Goal: Information Seeking & Learning: Check status

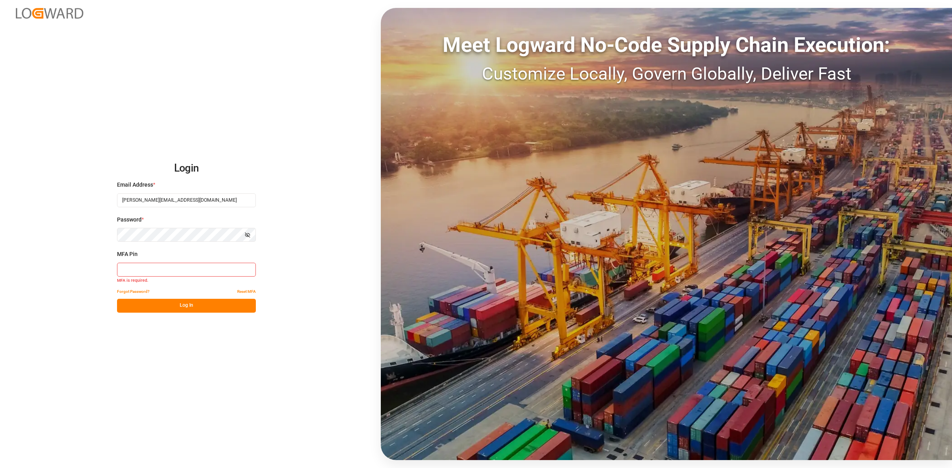
click at [157, 270] on input at bounding box center [186, 270] width 139 height 14
click at [151, 274] on input at bounding box center [186, 270] width 139 height 14
type input "971914"
click at [189, 309] on button "Log In" at bounding box center [186, 306] width 139 height 14
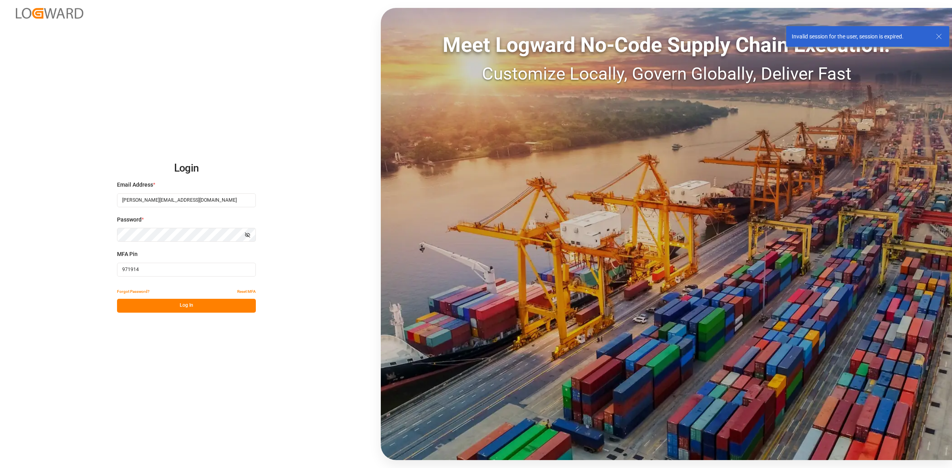
click at [460, 33] on icon at bounding box center [939, 37] width 10 height 10
drag, startPoint x: 401, startPoint y: 135, endPoint x: 353, endPoint y: 104, distance: 57.4
click at [399, 133] on div "Meet Logward No-Code Supply Chain Execution: Customize Locally, Govern Globally…" at bounding box center [666, 234] width 571 height 453
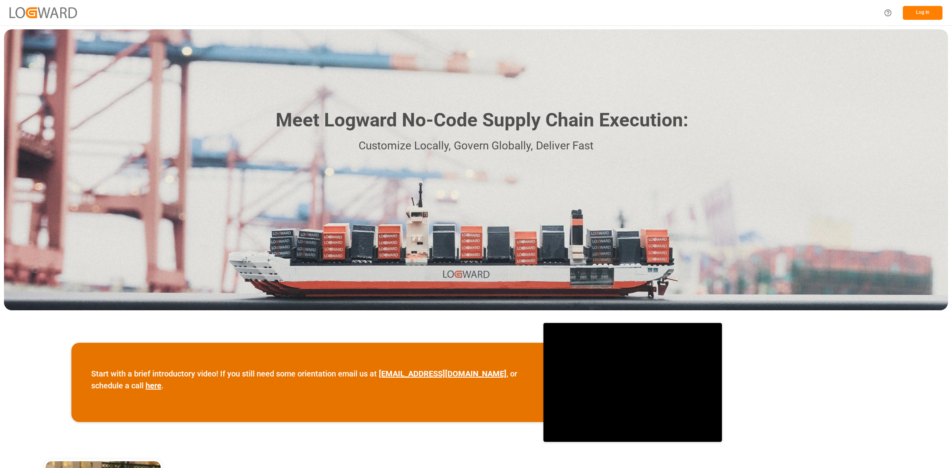
click at [921, 12] on button "Log In" at bounding box center [923, 13] width 40 height 14
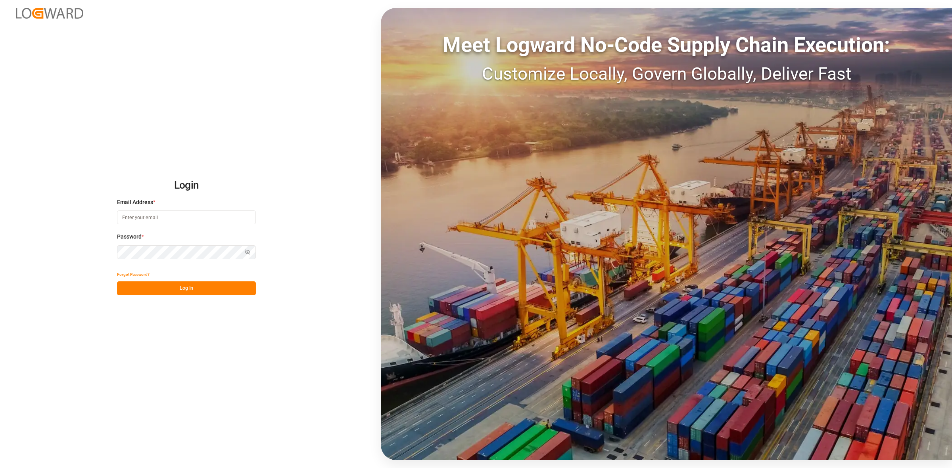
type input "maria.paterniani@jamindustries.com"
click at [171, 283] on button "Log In" at bounding box center [186, 289] width 139 height 14
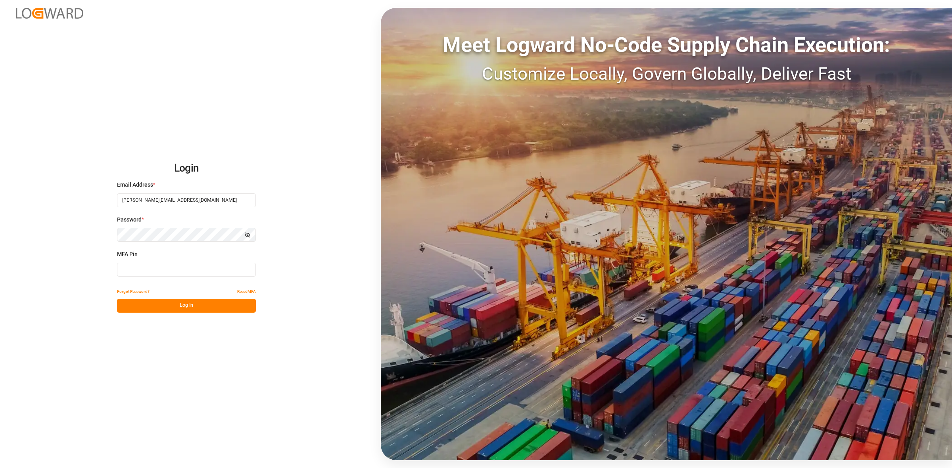
click at [154, 268] on input at bounding box center [186, 270] width 139 height 14
type input "662689"
click at [182, 307] on button "Log In" at bounding box center [186, 306] width 139 height 14
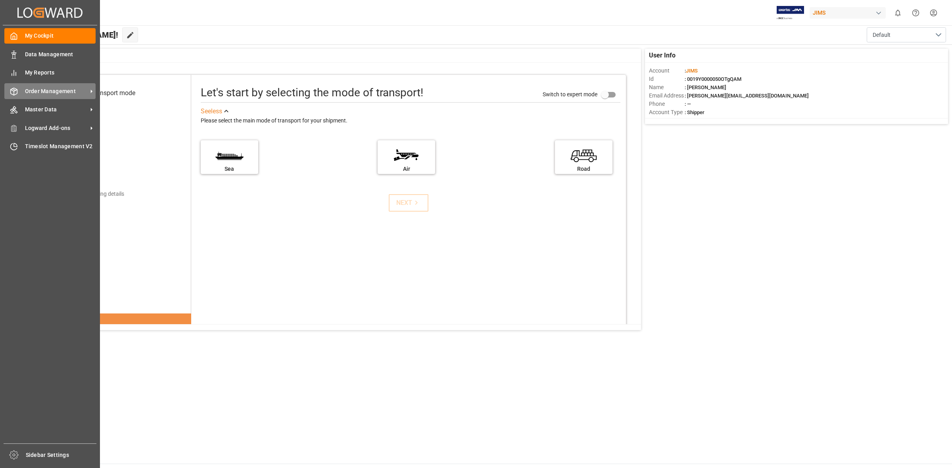
click at [14, 90] on line at bounding box center [13, 90] width 3 height 2
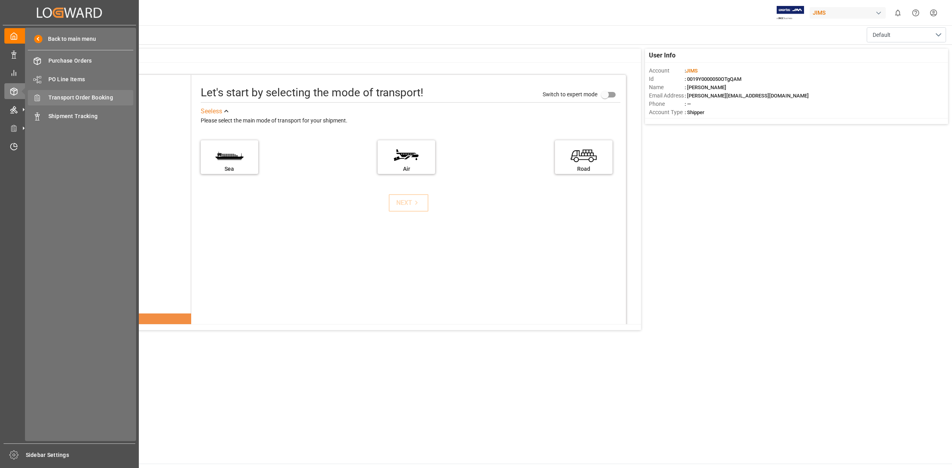
click at [88, 101] on div "Transport Order Booking Transport Order Booking" at bounding box center [80, 97] width 105 height 15
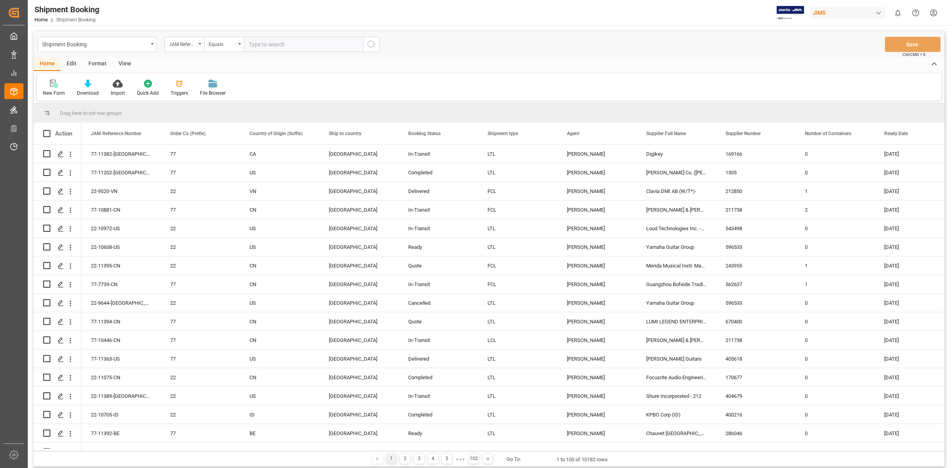
click at [257, 50] on input "text" at bounding box center [303, 44] width 119 height 15
type input "77-10469-cn"
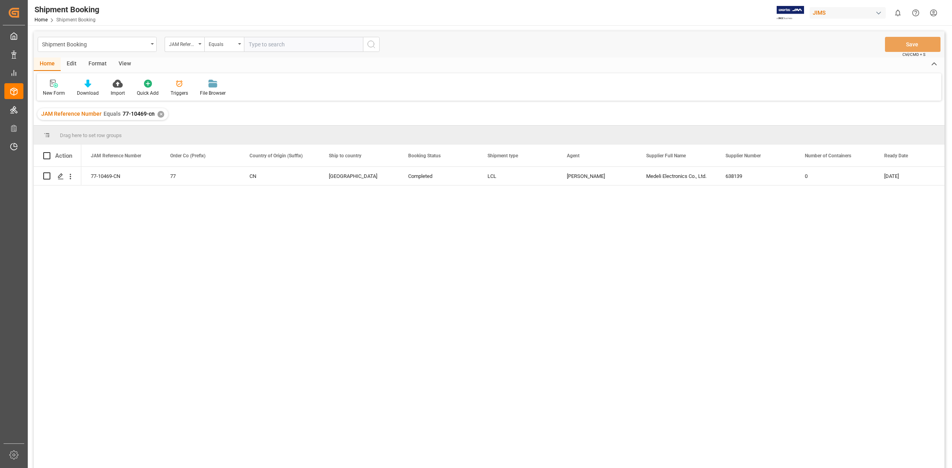
click at [139, 229] on div "77-10469-CN 77 CN Canada Completed LCL JangGyu Kim Medeli Electronics Co., Ltd.…" at bounding box center [512, 320] width 863 height 307
click at [59, 176] on icon "Press SPACE to select this row." at bounding box center [61, 176] width 6 height 6
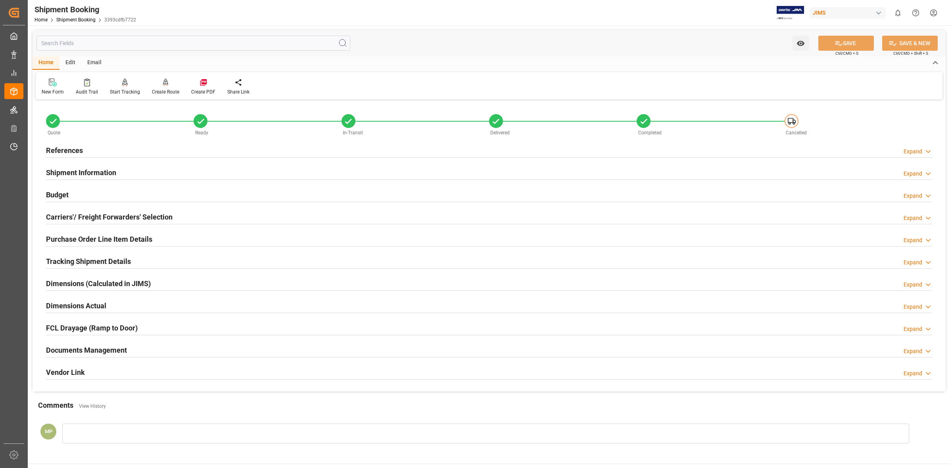
click at [130, 350] on div "Documents Management Expand" at bounding box center [489, 349] width 886 height 15
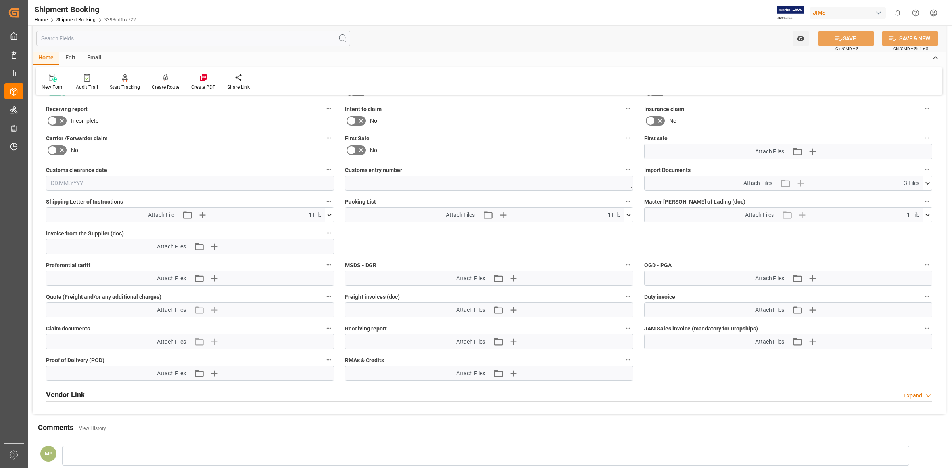
scroll to position [276, 0]
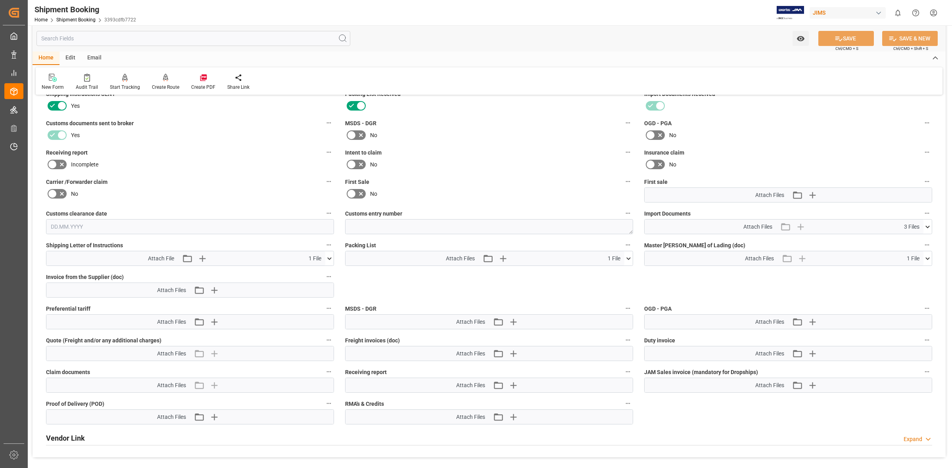
click at [328, 258] on icon at bounding box center [329, 259] width 8 height 8
click at [324, 272] on icon at bounding box center [325, 273] width 8 height 8
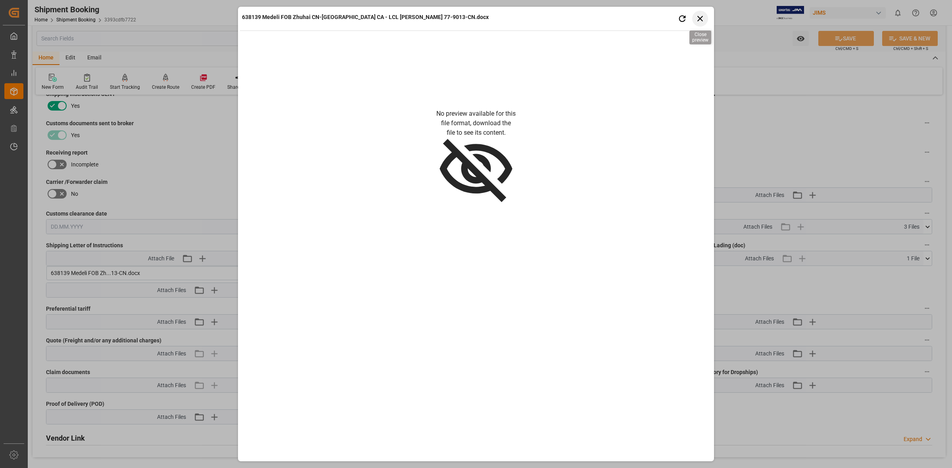
click at [702, 17] on icon "button" at bounding box center [700, 19] width 6 height 6
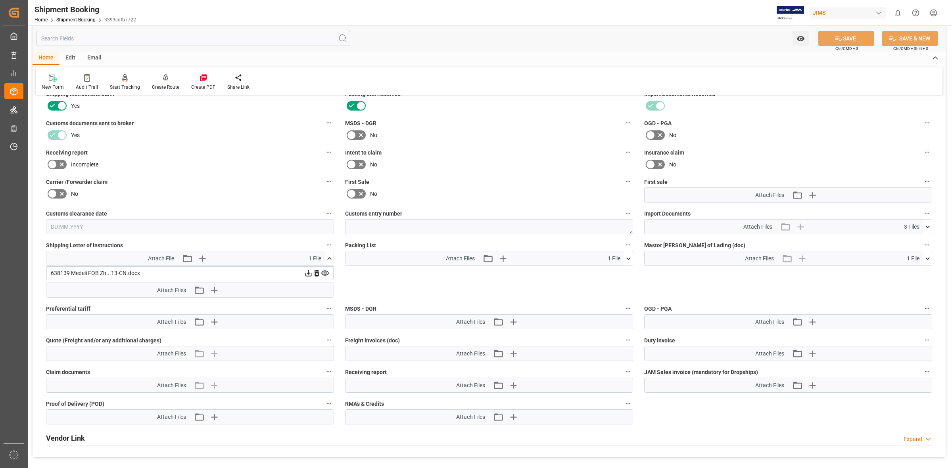
click at [306, 272] on icon at bounding box center [308, 273] width 8 height 8
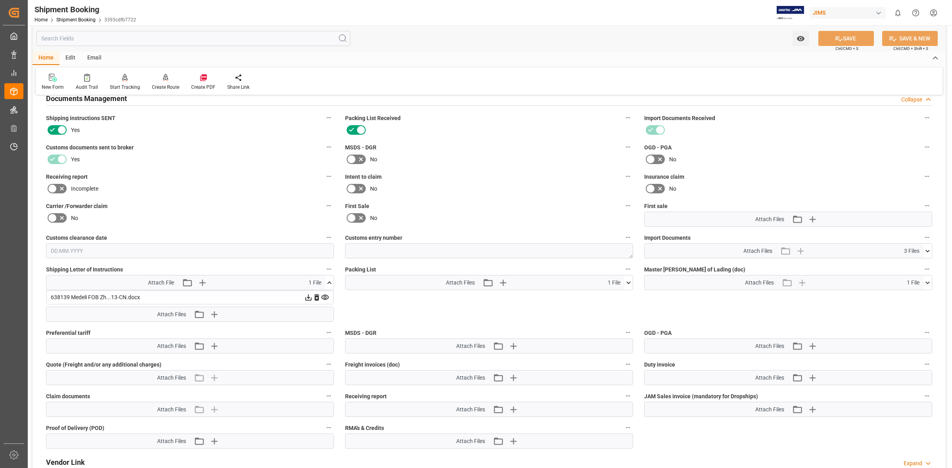
scroll to position [226, 0]
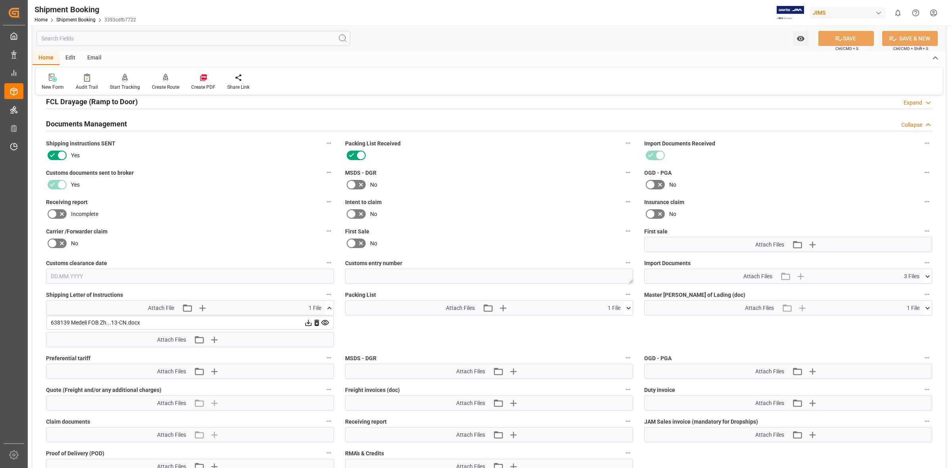
click at [926, 308] on icon at bounding box center [927, 308] width 4 height 2
click at [907, 324] on icon at bounding box center [906, 323] width 6 height 6
click at [929, 276] on icon at bounding box center [927, 276] width 8 height 8
click at [708, 307] on div "2CCD 77-10469-CN Med..._ Ltd_.msg" at bounding box center [788, 308] width 278 height 8
click at [907, 306] on icon at bounding box center [906, 308] width 8 height 8
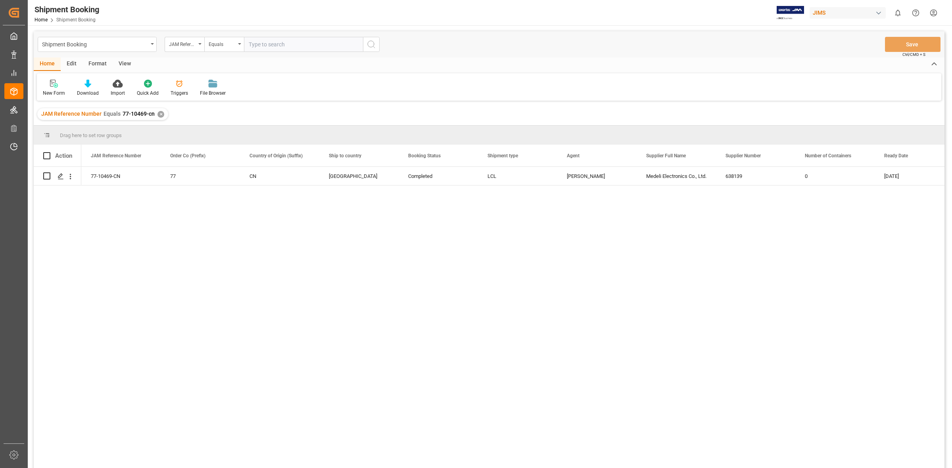
click at [266, 47] on input "text" at bounding box center [303, 44] width 119 height 15
type input "77-11252-gb"
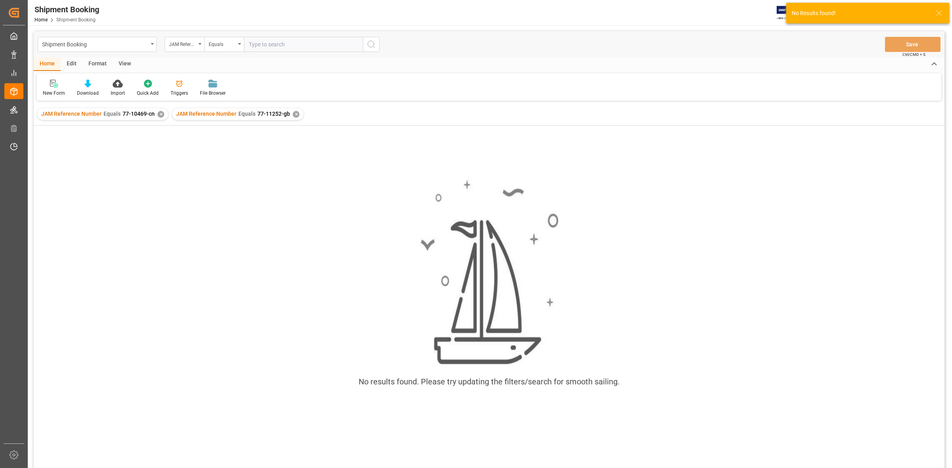
click at [157, 116] on div "✕" at bounding box center [160, 114] width 7 height 7
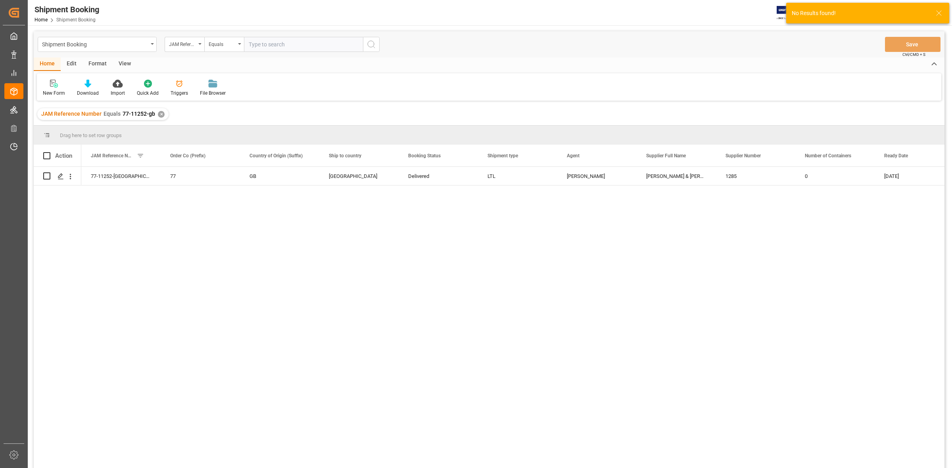
click at [213, 238] on div "77-11252-GB 77 GB Canada Delivered LTL Shyamala Mantha Allen & Heath 1285 0 26.…" at bounding box center [512, 320] width 863 height 307
click at [60, 178] on icon "Press SPACE to select this row." at bounding box center [61, 176] width 6 height 6
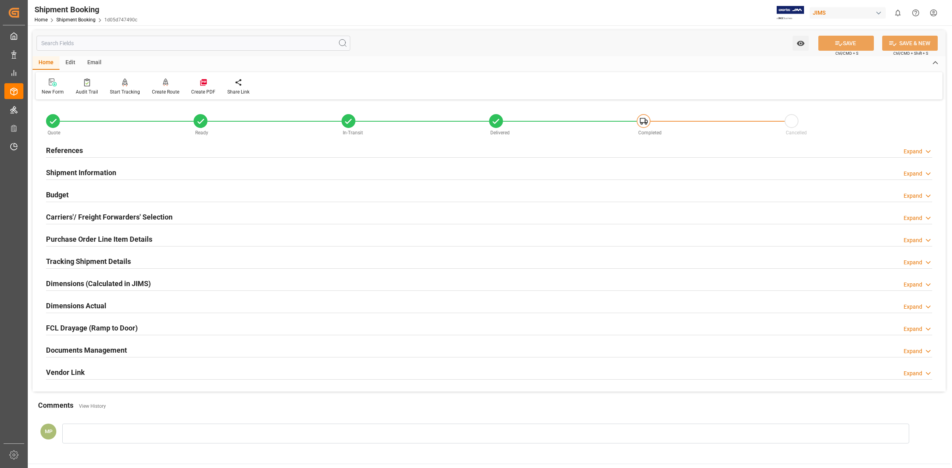
drag, startPoint x: 111, startPoint y: 347, endPoint x: 126, endPoint y: 345, distance: 14.8
click at [113, 346] on h2 "Documents Management" at bounding box center [86, 350] width 81 height 11
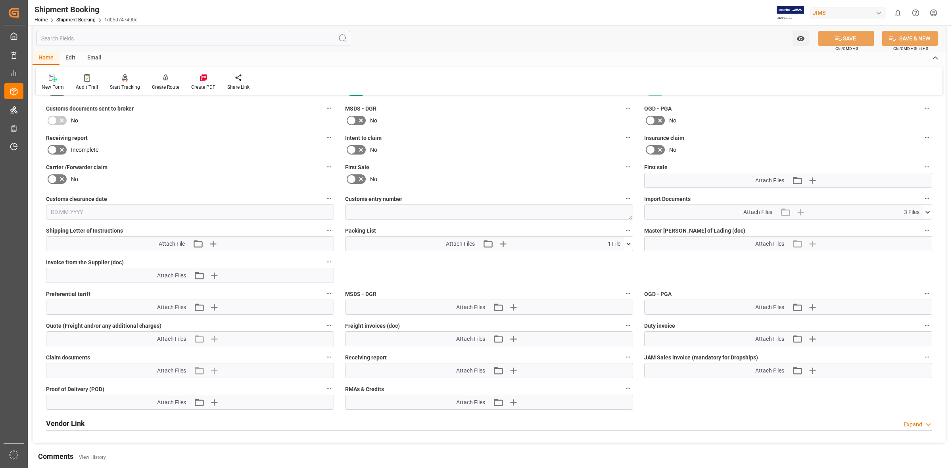
scroll to position [297, 0]
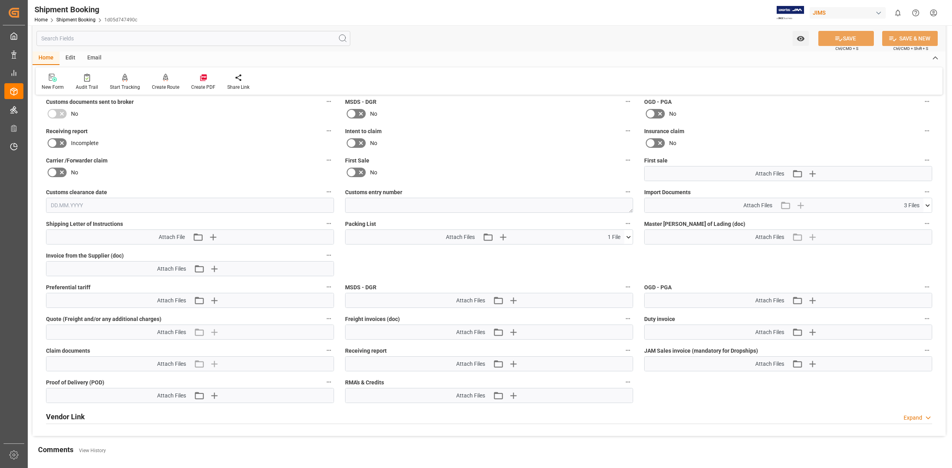
click at [921, 205] on div "Attach Files 3 Files" at bounding box center [783, 205] width 279 height 14
click at [927, 203] on icon at bounding box center [927, 205] width 8 height 8
click at [906, 219] on icon at bounding box center [906, 220] width 6 height 6
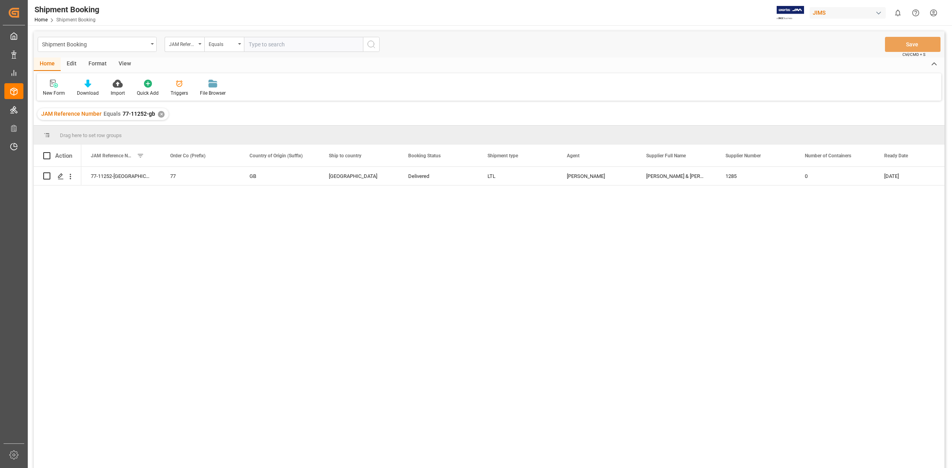
drag, startPoint x: 248, startPoint y: 46, endPoint x: 266, endPoint y: 48, distance: 18.0
click at [248, 46] on input "text" at bounding box center [303, 44] width 119 height 15
type input "77-11256-ca"
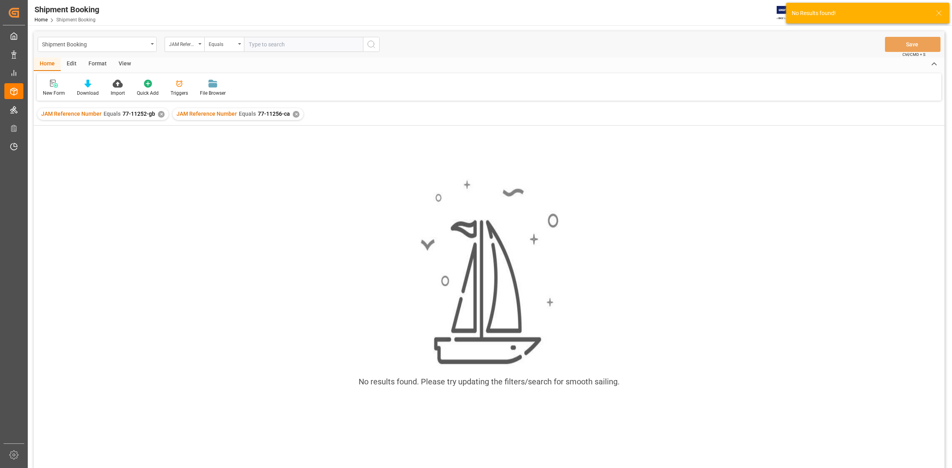
click at [155, 113] on div "JAM Reference Number Equals 77-11252-gb ✕" at bounding box center [102, 114] width 131 height 12
click at [161, 113] on div "✕" at bounding box center [161, 114] width 7 height 7
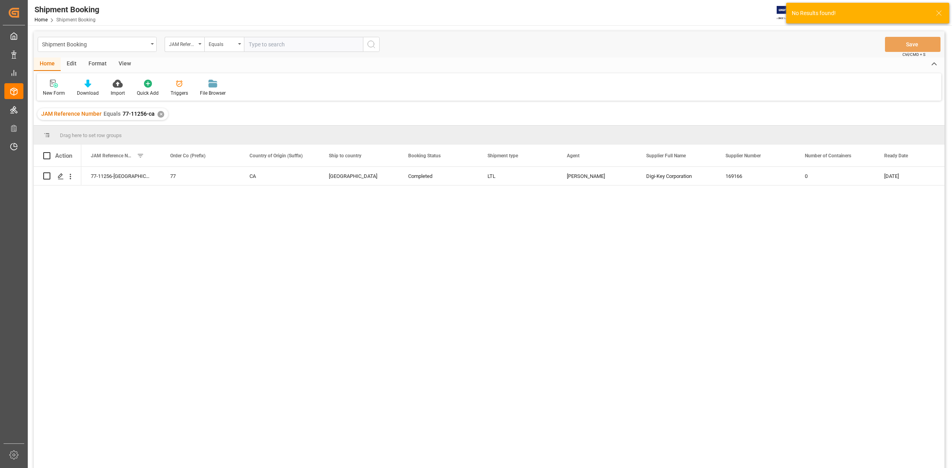
drag, startPoint x: 197, startPoint y: 239, endPoint x: 122, endPoint y: 197, distance: 85.7
click at [198, 239] on div "77-11256-CA 77 CA Canada Completed LTL Shyamala Mantha Digi-Key Corporation 169…" at bounding box center [512, 320] width 863 height 307
click at [61, 175] on icon "Press SPACE to select this row." at bounding box center [61, 176] width 6 height 6
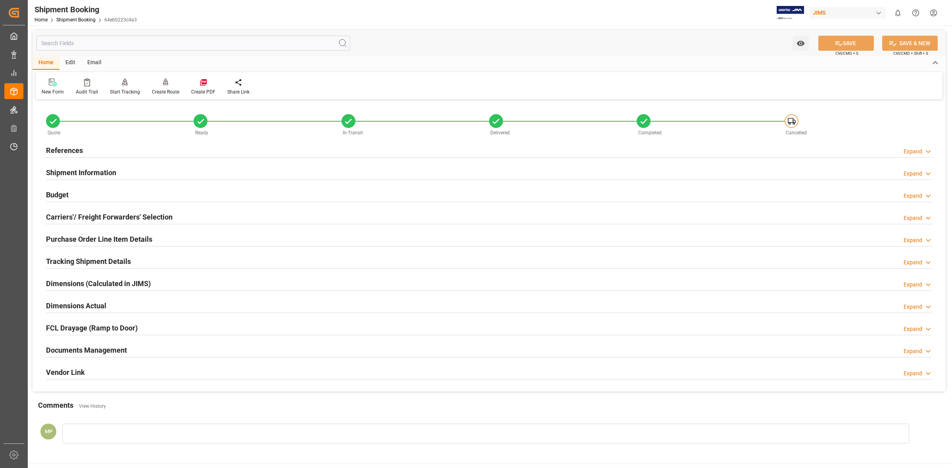
click at [903, 353] on div "Documents Management Expand" at bounding box center [489, 349] width 886 height 15
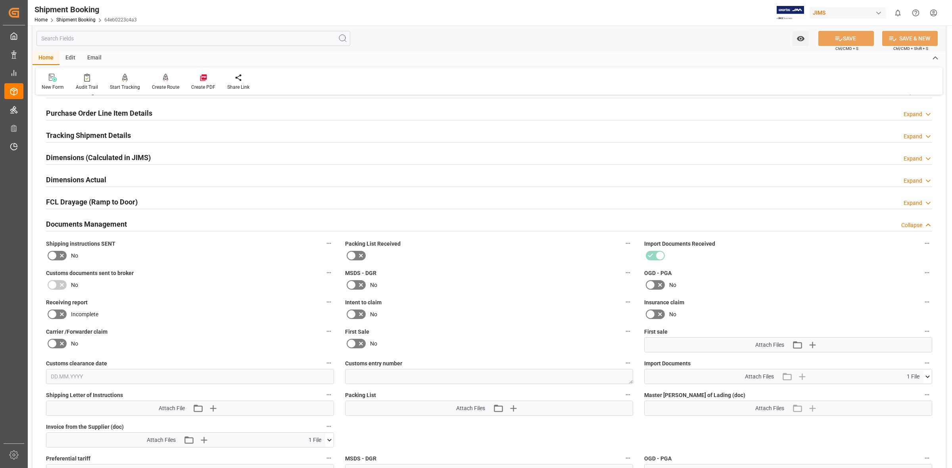
scroll to position [297, 0]
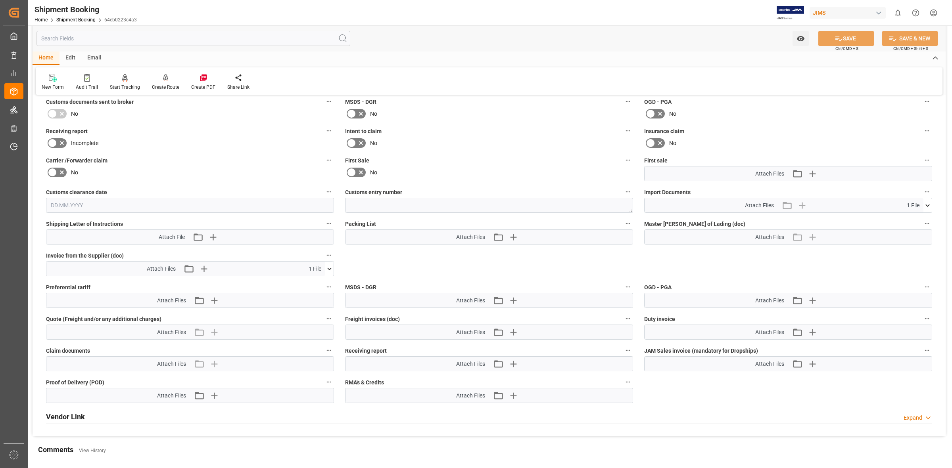
click at [926, 203] on icon at bounding box center [927, 205] width 8 height 8
click at [904, 220] on icon at bounding box center [906, 220] width 8 height 8
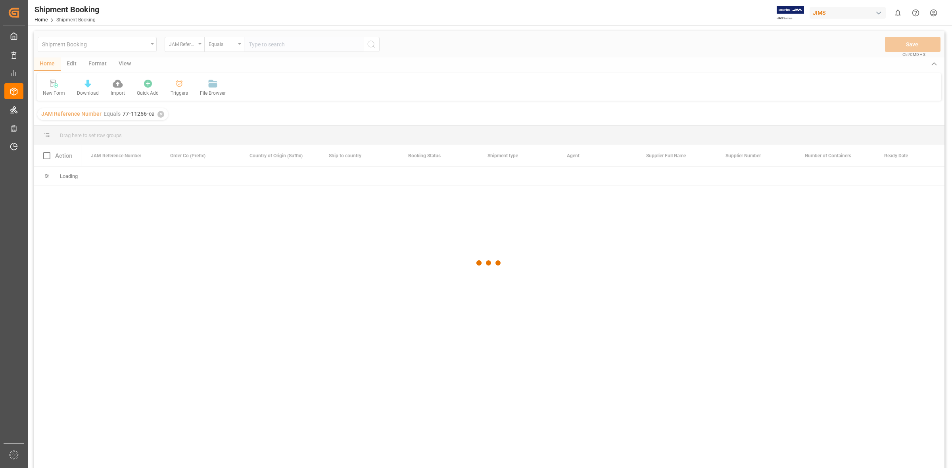
click at [245, 215] on div at bounding box center [489, 263] width 911 height 464
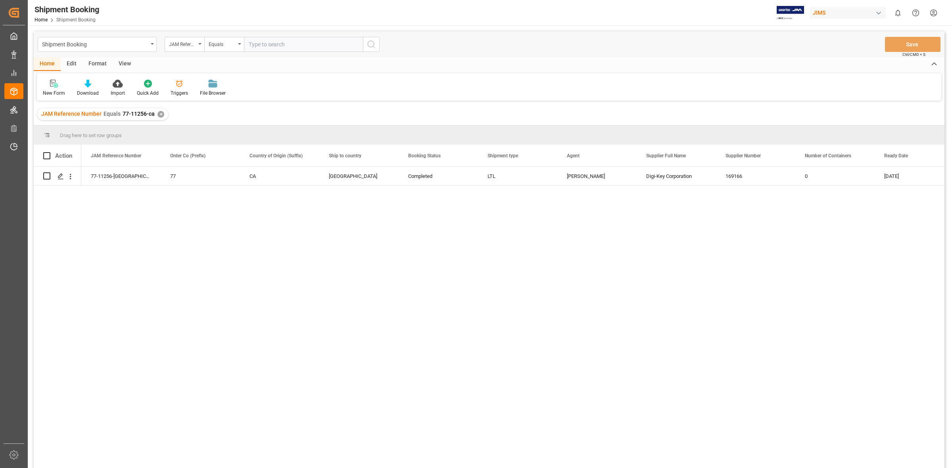
click at [157, 113] on div "✕" at bounding box center [160, 114] width 7 height 7
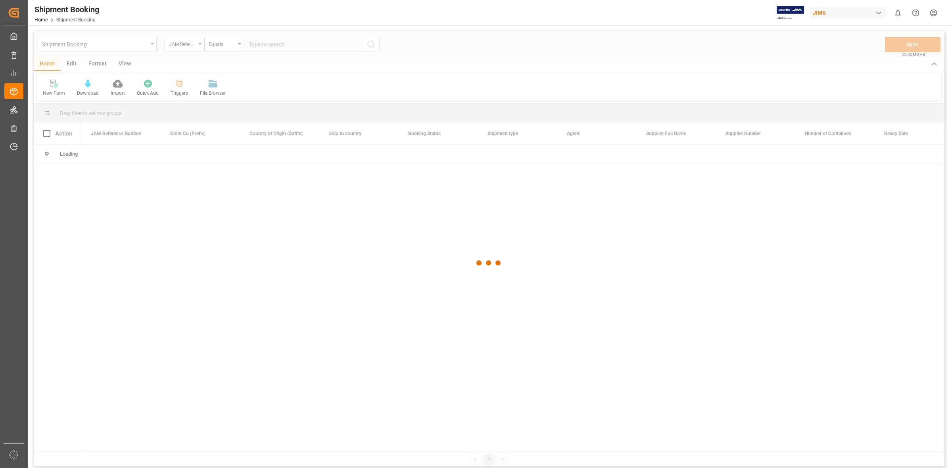
click at [334, 258] on div at bounding box center [489, 263] width 911 height 464
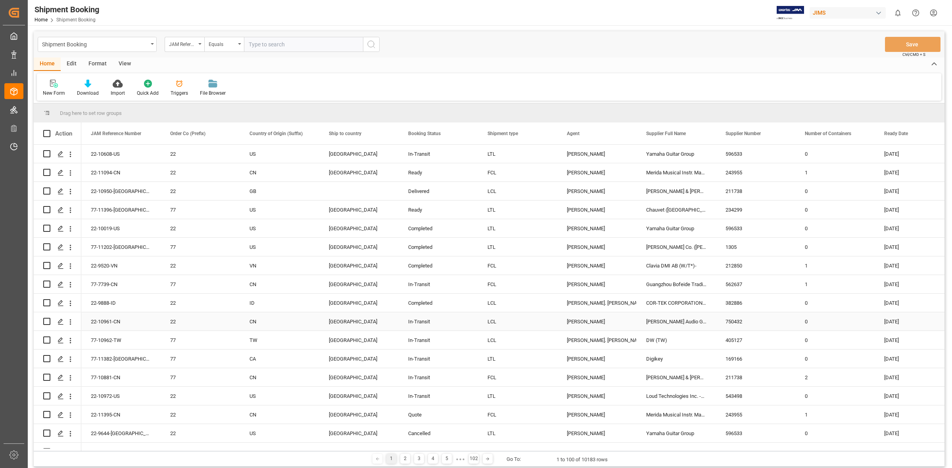
click at [734, 308] on div "382886" at bounding box center [755, 303] width 79 height 18
drag, startPoint x: 200, startPoint y: 42, endPoint x: 200, endPoint y: 46, distance: 4.8
click at [200, 42] on div "JAM Reference Number" at bounding box center [185, 44] width 40 height 15
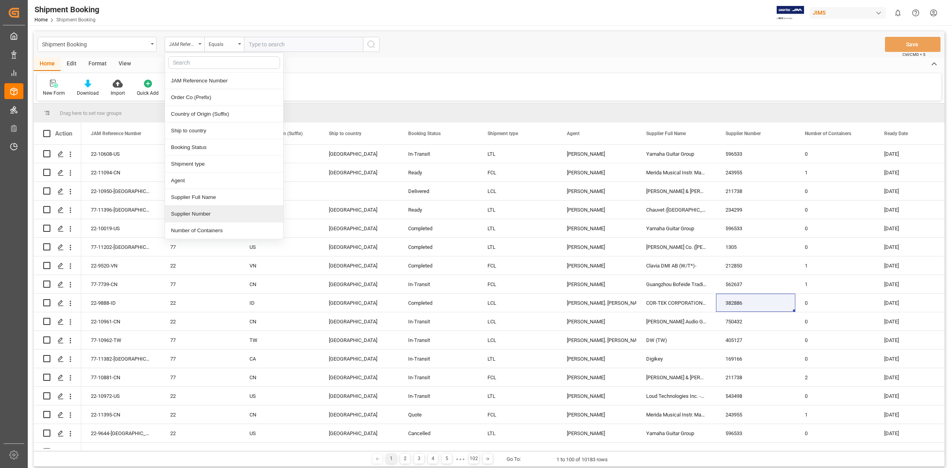
drag, startPoint x: 192, startPoint y: 219, endPoint x: 252, endPoint y: 84, distance: 147.5
click at [192, 219] on div "Supplier Number" at bounding box center [224, 214] width 118 height 17
click at [261, 44] on input "text" at bounding box center [303, 44] width 119 height 15
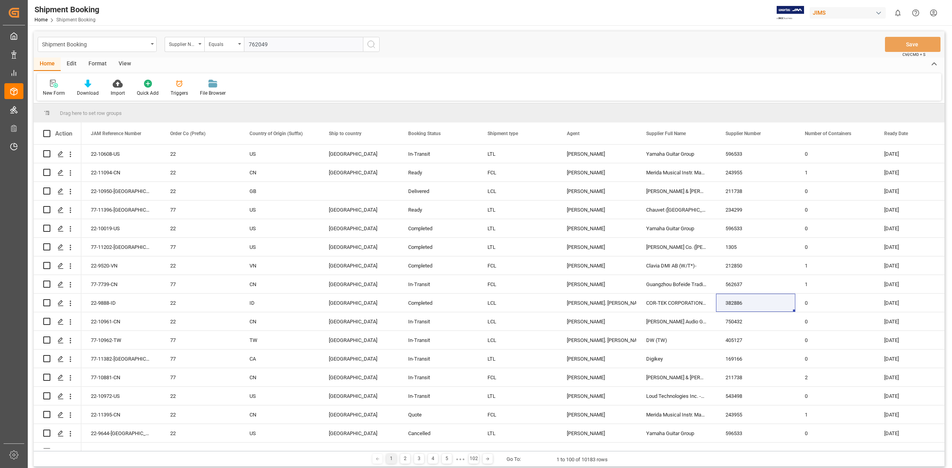
type input "762049"
click at [372, 43] on icon "search button" at bounding box center [371, 45] width 10 height 10
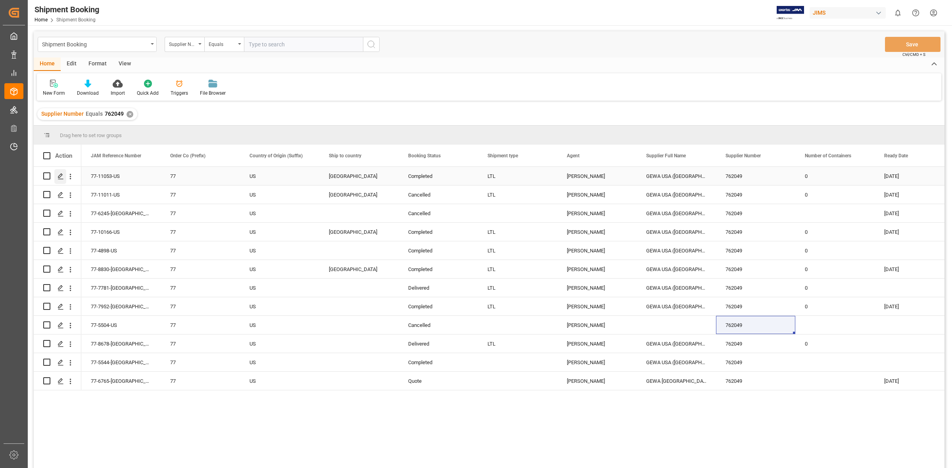
click at [61, 178] on icon "Press SPACE to select this row." at bounding box center [61, 176] width 6 height 6
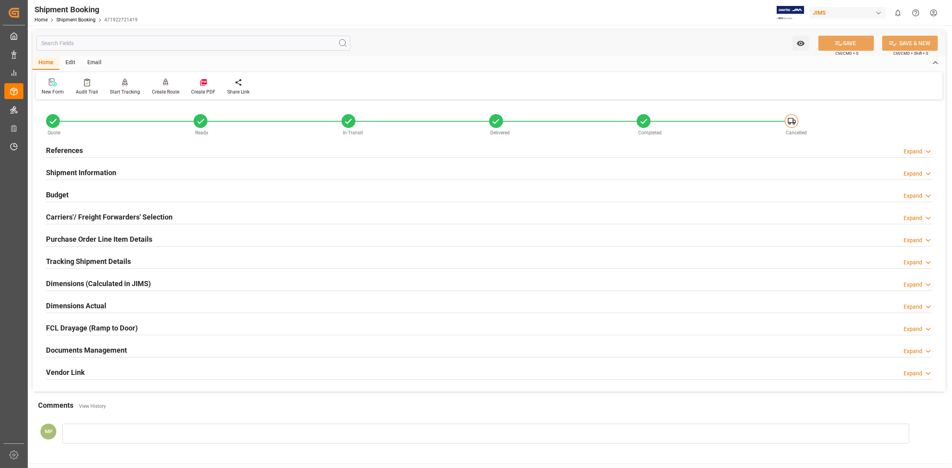
click at [920, 352] on div "Expand" at bounding box center [912, 351] width 19 height 8
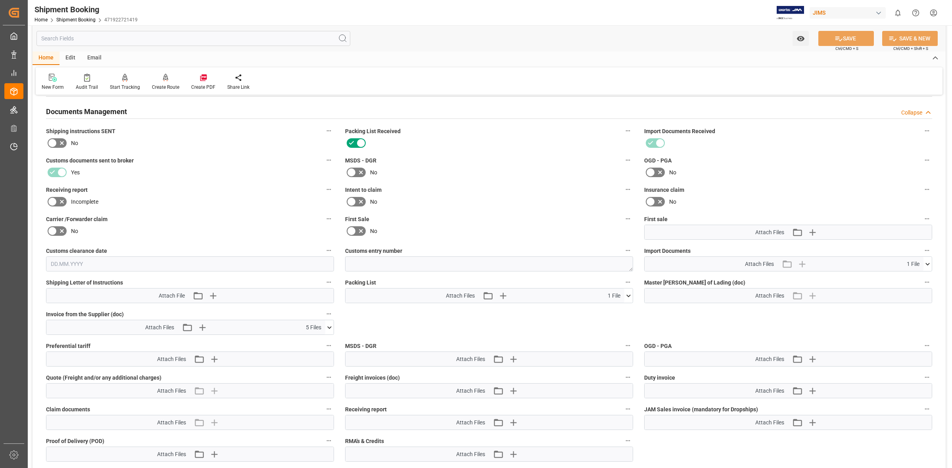
scroll to position [248, 0]
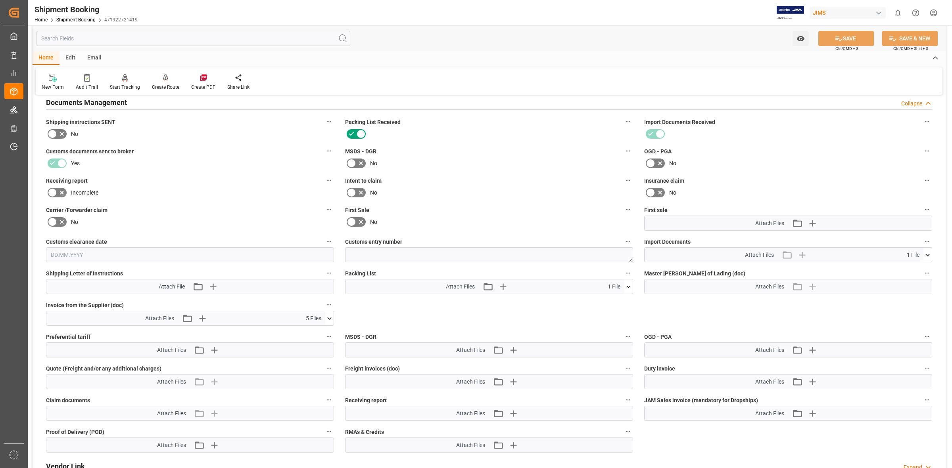
click at [927, 254] on icon at bounding box center [927, 255] width 4 height 2
click at [903, 269] on icon at bounding box center [906, 270] width 6 height 6
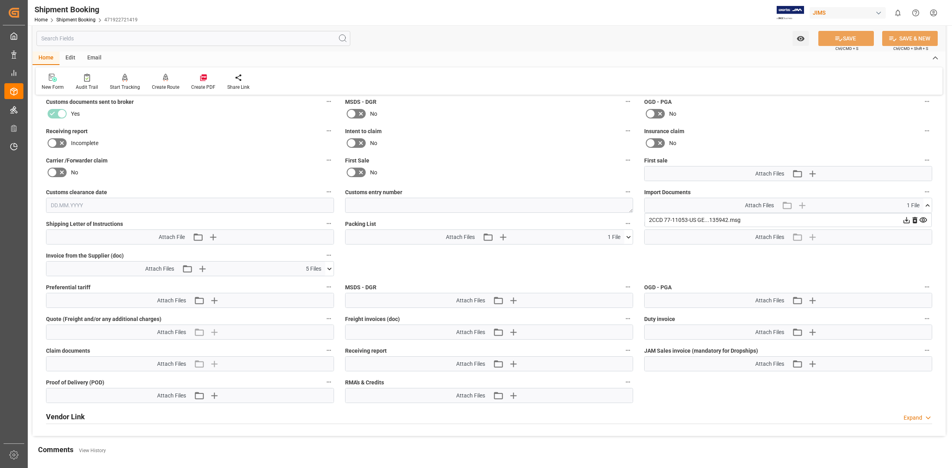
click at [332, 267] on icon at bounding box center [329, 269] width 8 height 8
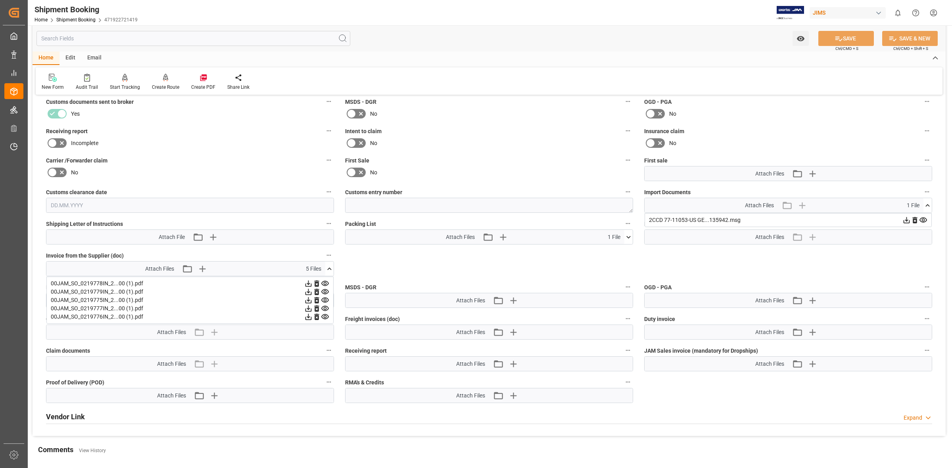
click at [309, 283] on icon at bounding box center [308, 284] width 6 height 6
click at [308, 293] on icon at bounding box center [308, 292] width 8 height 8
click at [307, 292] on icon at bounding box center [308, 292] width 8 height 8
click at [305, 299] on icon at bounding box center [308, 300] width 8 height 8
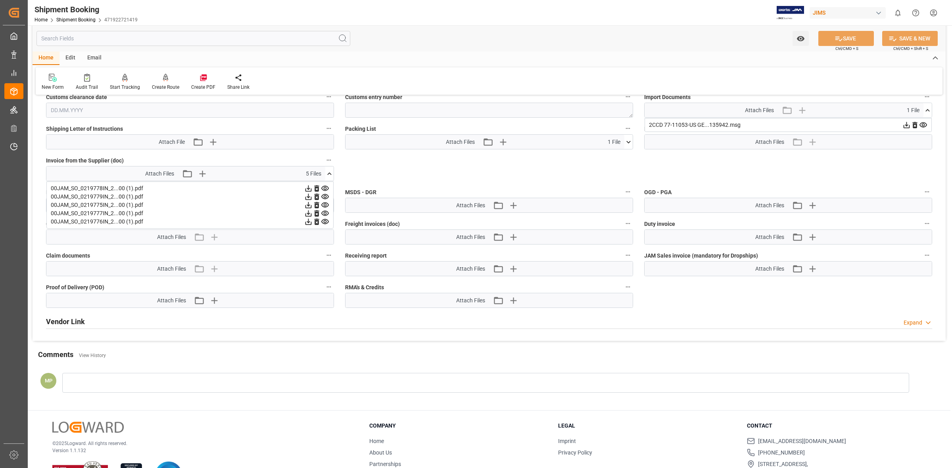
scroll to position [397, 0]
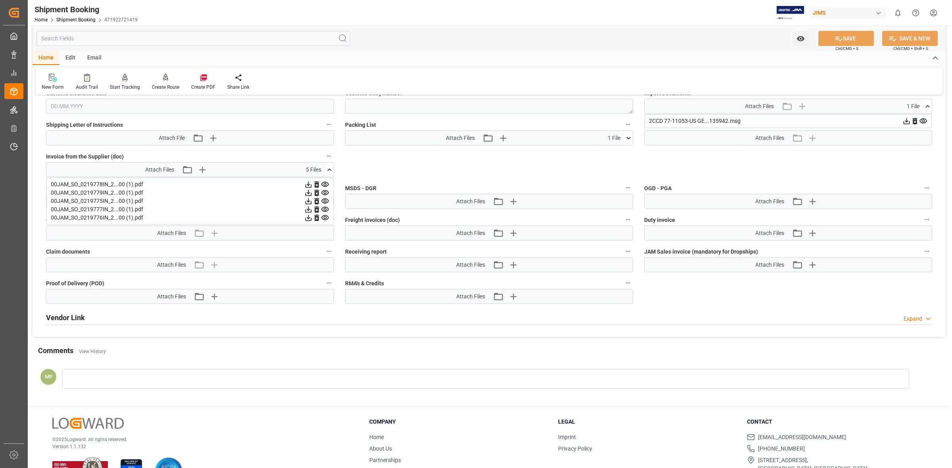
click at [306, 217] on icon at bounding box center [308, 218] width 8 height 8
click at [307, 210] on icon at bounding box center [308, 209] width 8 height 8
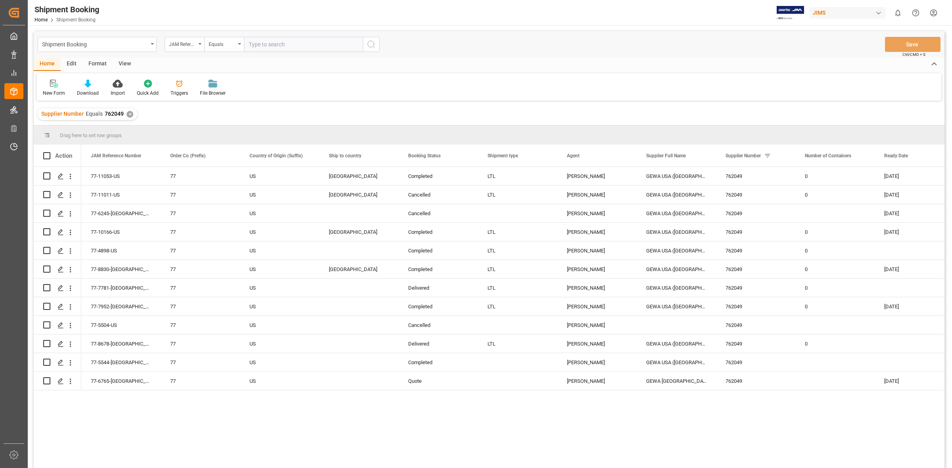
click at [128, 114] on div "✕" at bounding box center [130, 114] width 7 height 7
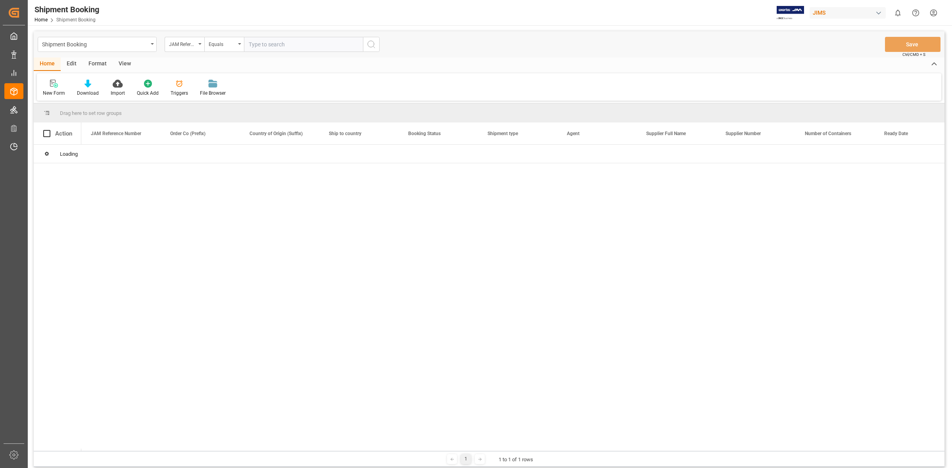
click at [256, 44] on input "text" at bounding box center [303, 44] width 119 height 15
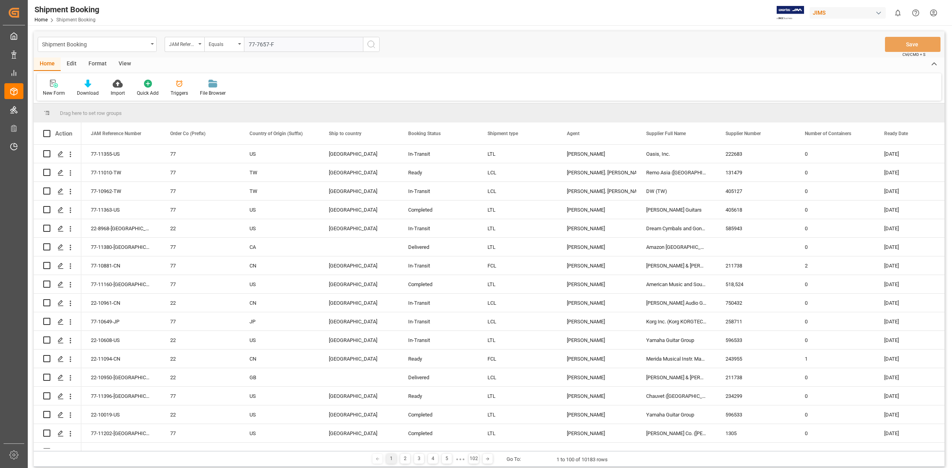
type input "77-7657-FR"
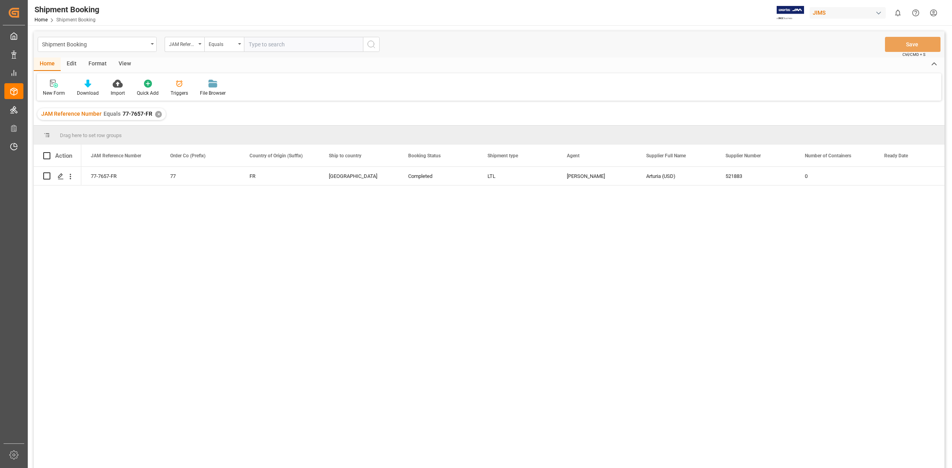
click at [424, 271] on div "77-7657-FR 77 FR Canada Completed LTL Shyamala Mantha Arturia (USD) 521883 0" at bounding box center [512, 320] width 863 height 307
click at [64, 173] on div "Press SPACE to select this row." at bounding box center [60, 176] width 12 height 15
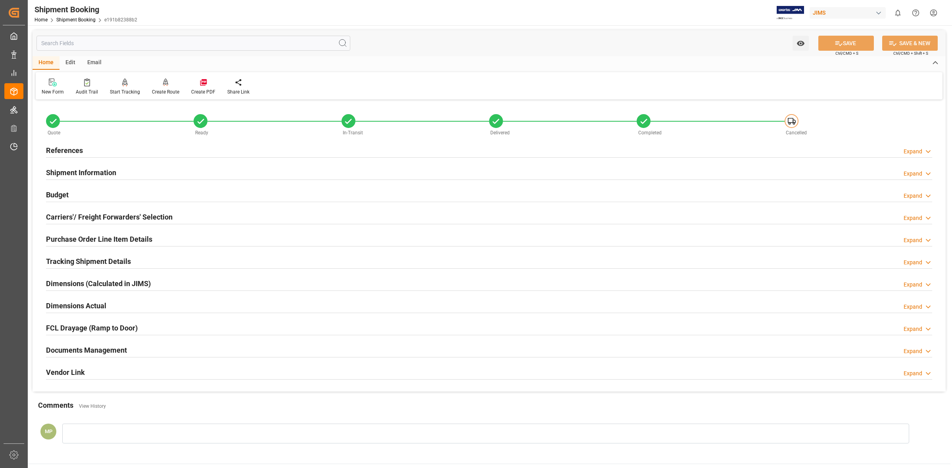
click at [918, 353] on div "Expand" at bounding box center [912, 351] width 19 height 8
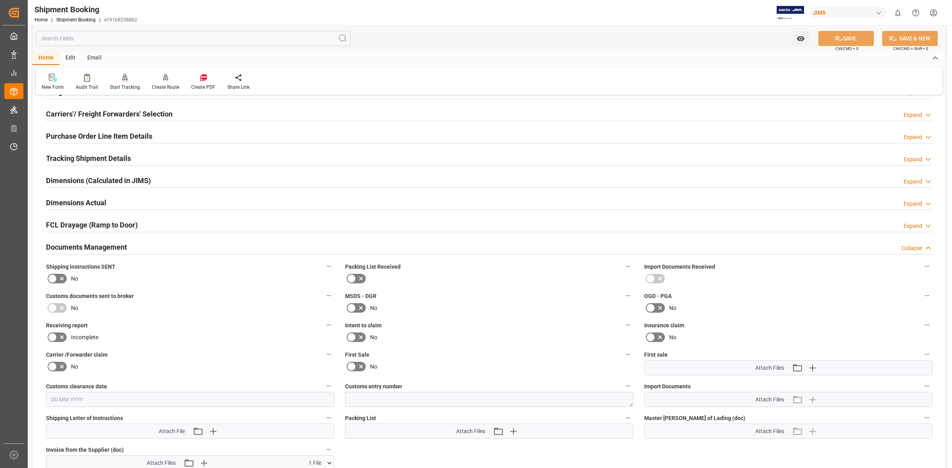
scroll to position [248, 0]
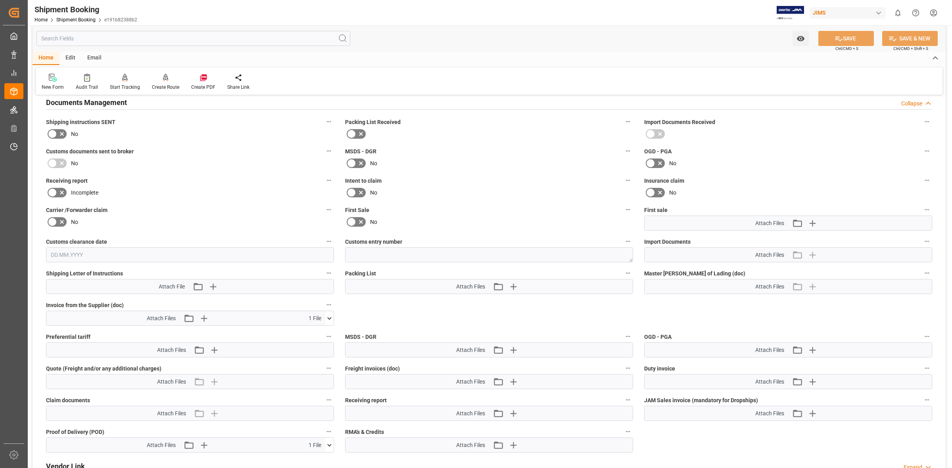
click at [327, 316] on icon at bounding box center [329, 319] width 8 height 8
click at [309, 334] on icon at bounding box center [308, 333] width 6 height 6
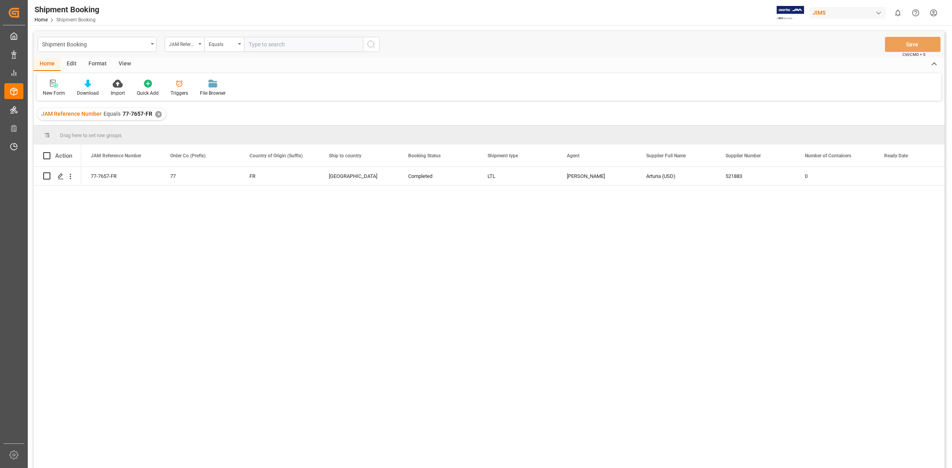
click at [255, 44] on input "text" at bounding box center [303, 44] width 119 height 15
type input "77-11106-FR"
click at [155, 115] on div "✕" at bounding box center [158, 114] width 7 height 7
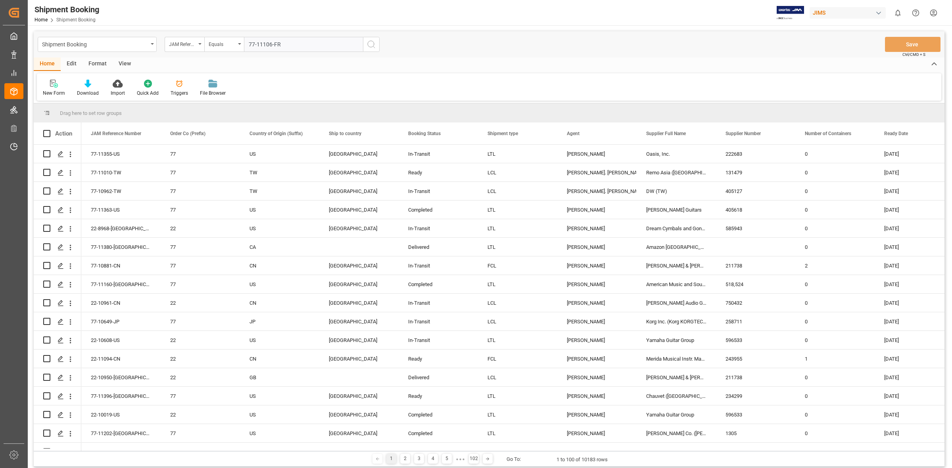
click at [368, 43] on circle "search button" at bounding box center [371, 44] width 6 height 6
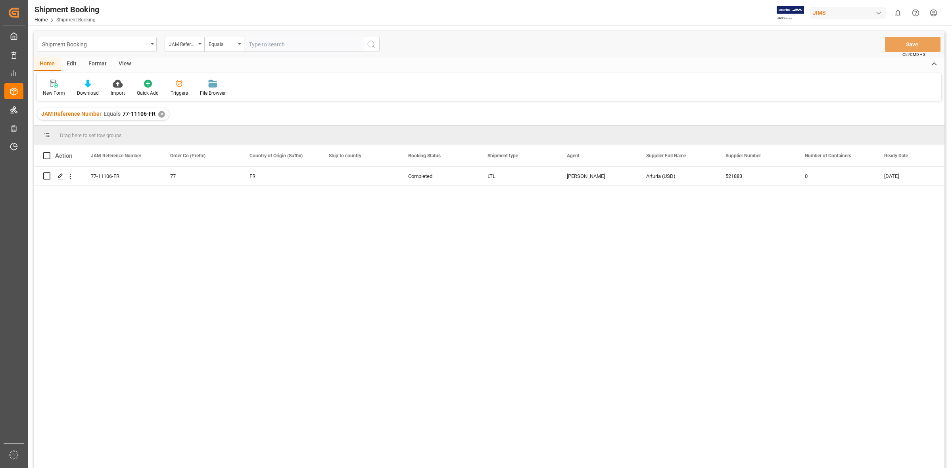
click at [112, 207] on div "77-11106-FR 77 FR Completed LTL Jacques Denis Arturia (USD) 521883 0 16.09.2025" at bounding box center [512, 320] width 863 height 307
click at [62, 174] on icon "Press SPACE to select this row." at bounding box center [61, 176] width 6 height 6
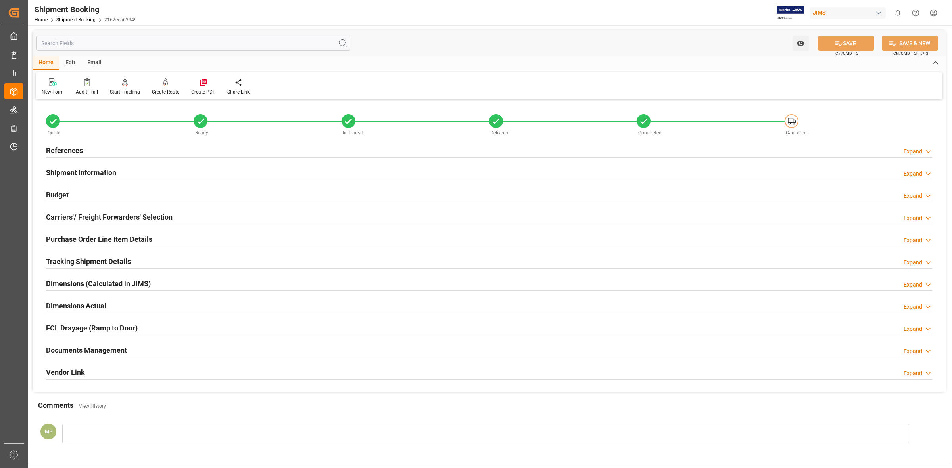
click at [917, 352] on div "Expand" at bounding box center [912, 351] width 19 height 8
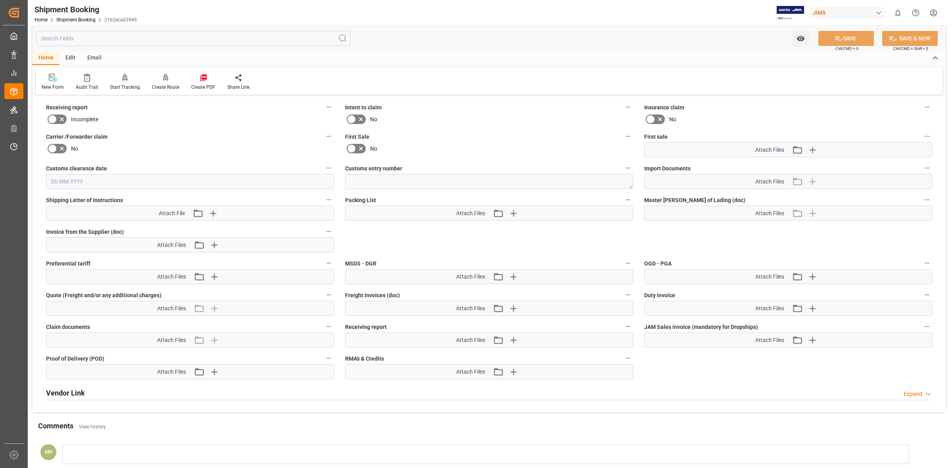
scroll to position [297, 0]
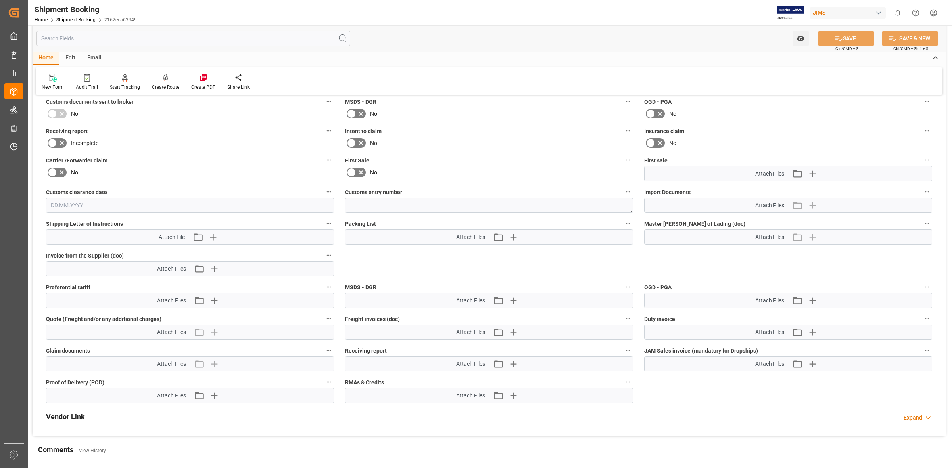
click at [324, 254] on button "Invoice from the Supplier (doc)" at bounding box center [329, 255] width 10 height 10
click at [306, 268] on div at bounding box center [476, 234] width 952 height 468
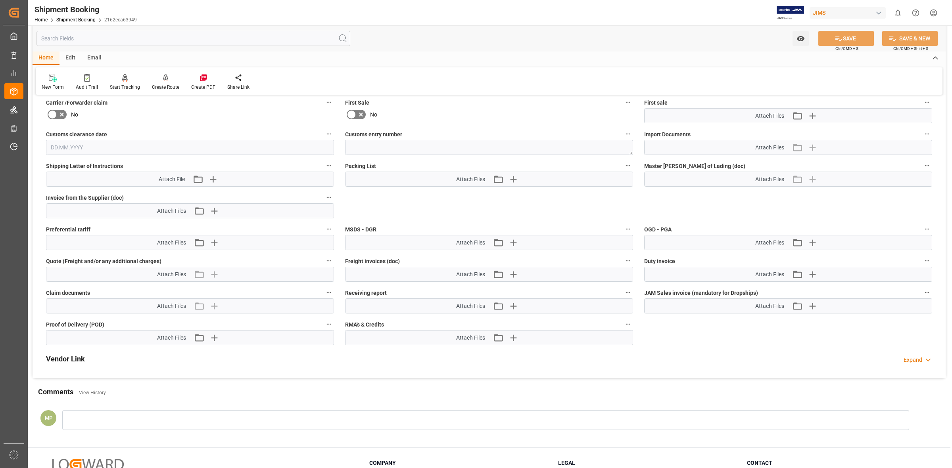
scroll to position [425, 0]
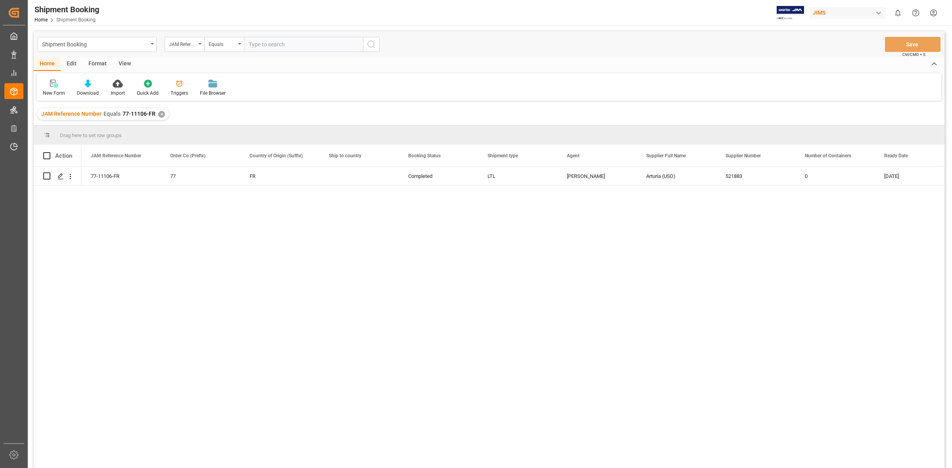
click at [408, 291] on div "77-11106-FR 77 FR Completed LTL Jacques Denis Arturia (USD) 521883 0 16.09.2025" at bounding box center [512, 320] width 863 height 307
click at [159, 114] on div "✕" at bounding box center [161, 114] width 7 height 7
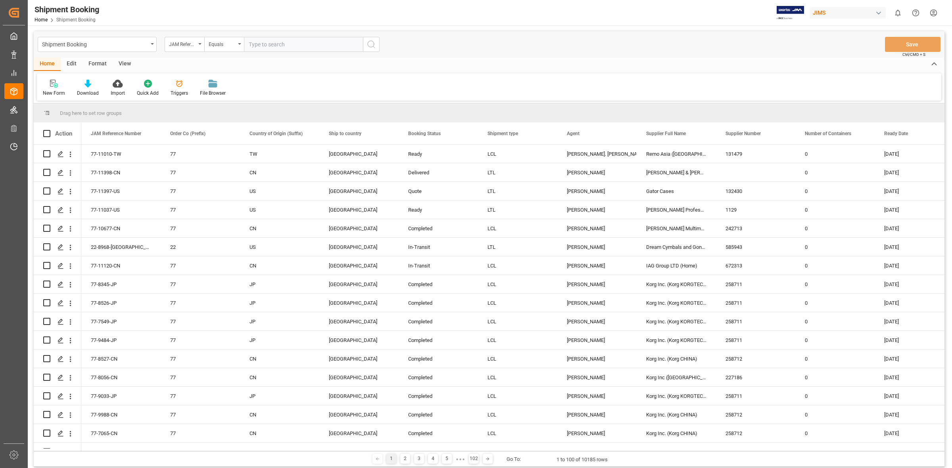
click at [270, 46] on input "text" at bounding box center [303, 44] width 119 height 15
type input "77-11160-us"
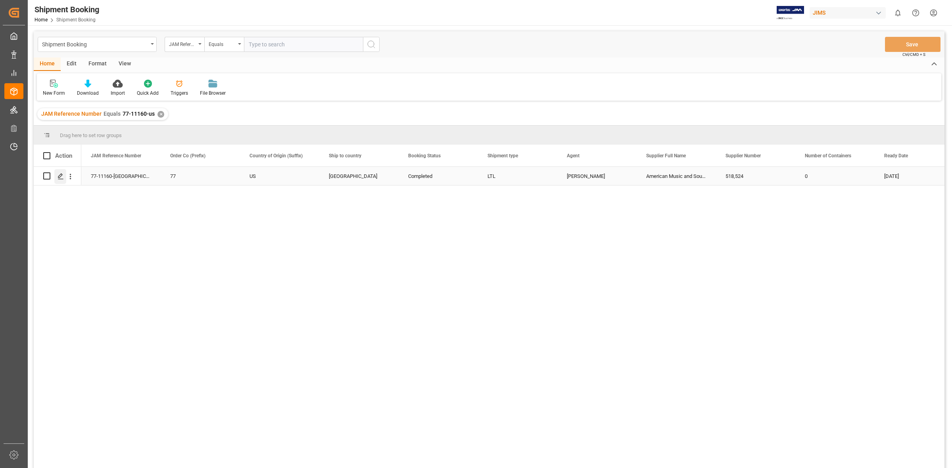
click at [62, 175] on polygon "Press SPACE to select this row." at bounding box center [60, 176] width 4 height 4
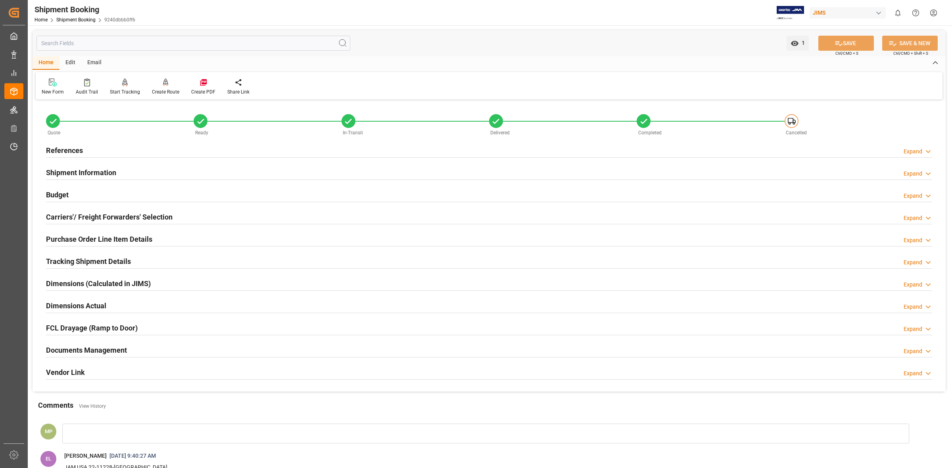
click at [909, 349] on div "Expand" at bounding box center [912, 351] width 19 height 8
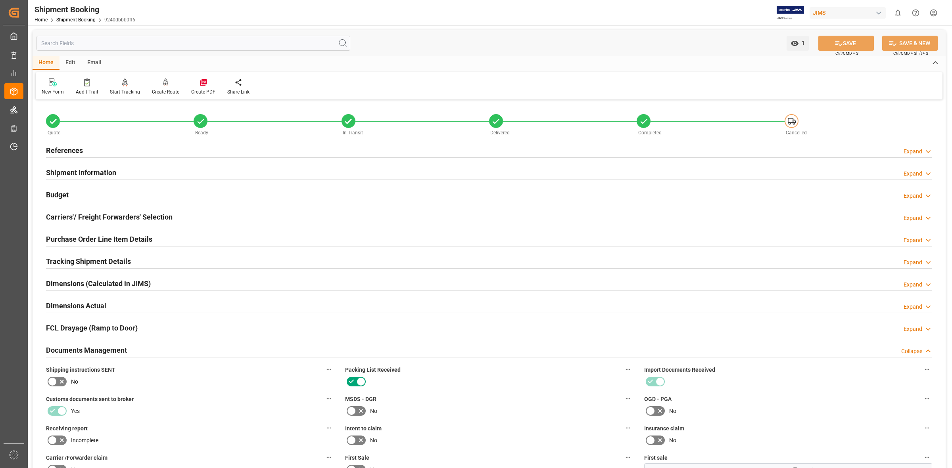
scroll to position [248, 0]
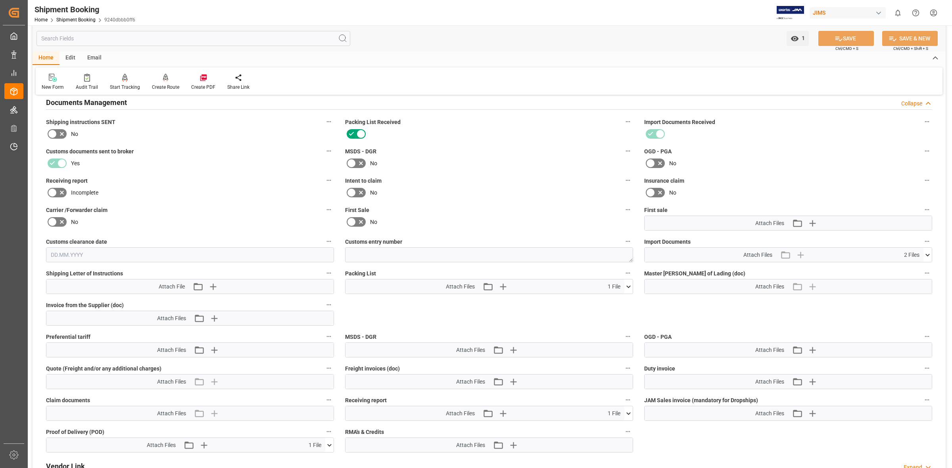
click at [926, 250] on button at bounding box center [927, 255] width 8 height 14
click at [907, 268] on icon at bounding box center [906, 270] width 8 height 8
click at [905, 276] on icon at bounding box center [906, 278] width 8 height 8
click at [907, 276] on icon at bounding box center [906, 278] width 8 height 8
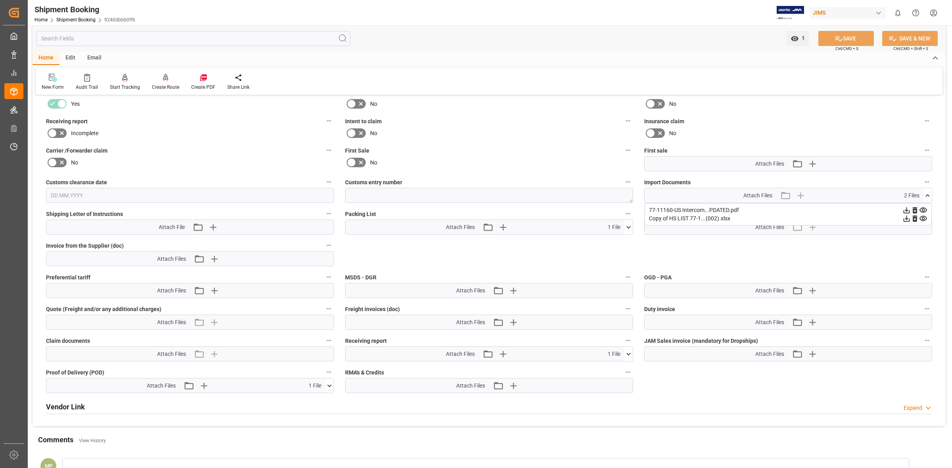
scroll to position [297, 0]
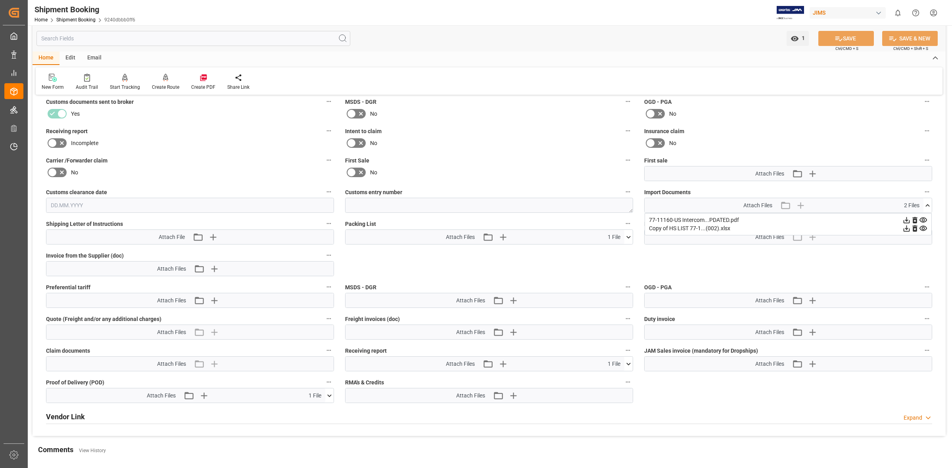
click at [626, 238] on icon at bounding box center [628, 237] width 8 height 8
click at [624, 248] on icon at bounding box center [624, 252] width 8 height 8
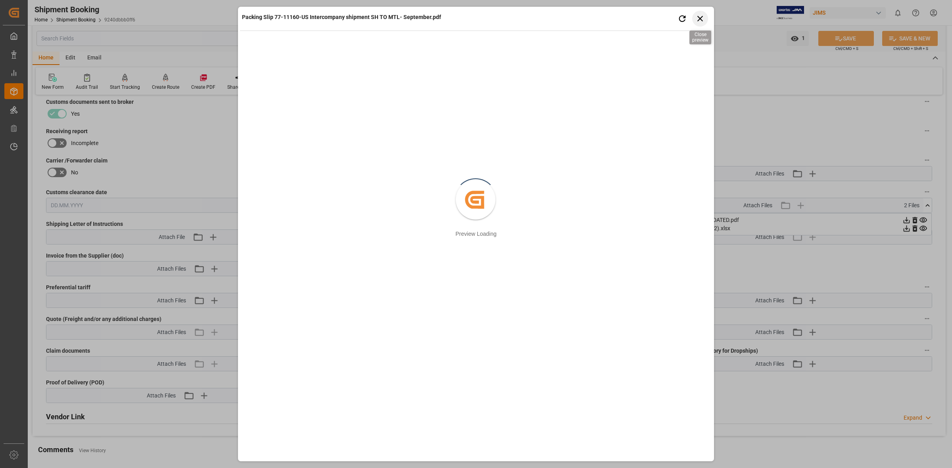
click at [702, 18] on icon "button" at bounding box center [700, 18] width 10 height 10
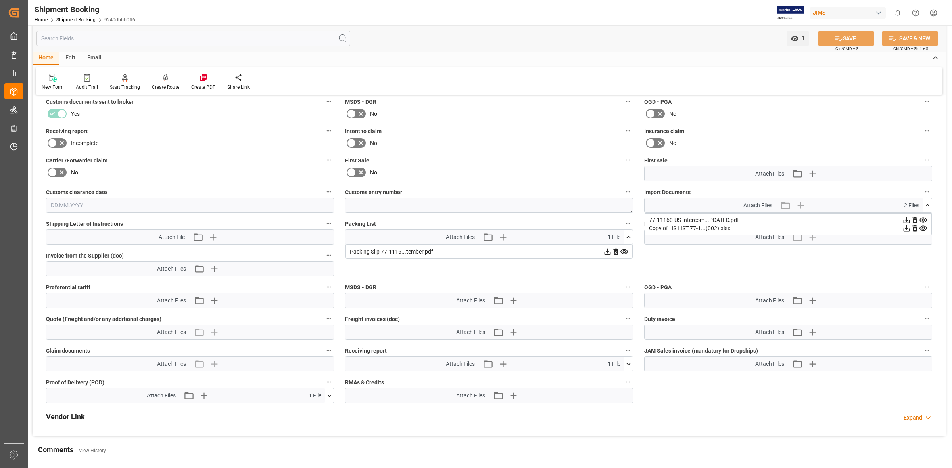
scroll to position [446, 0]
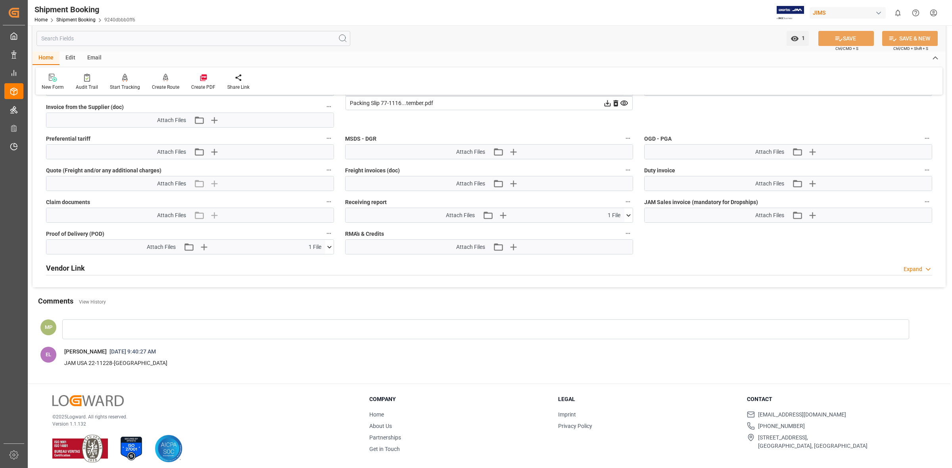
click at [627, 213] on icon at bounding box center [628, 215] width 8 height 8
click at [627, 229] on icon at bounding box center [624, 230] width 8 height 8
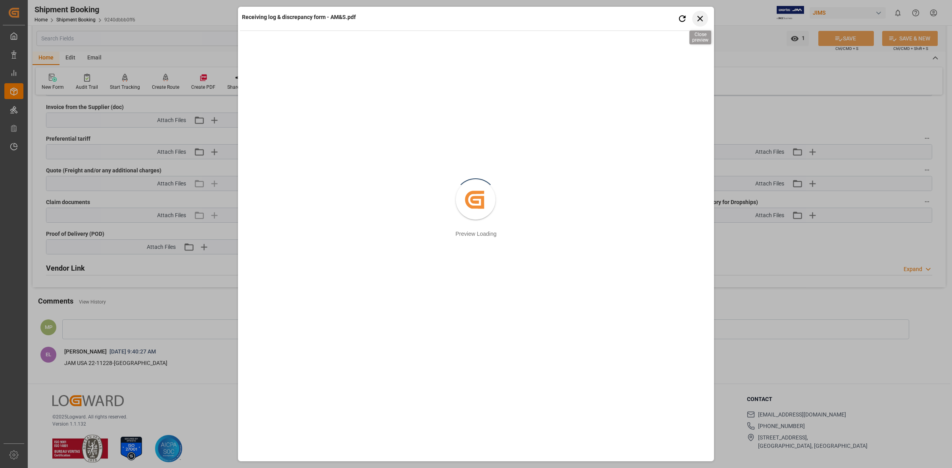
click at [698, 19] on icon "button" at bounding box center [700, 18] width 10 height 10
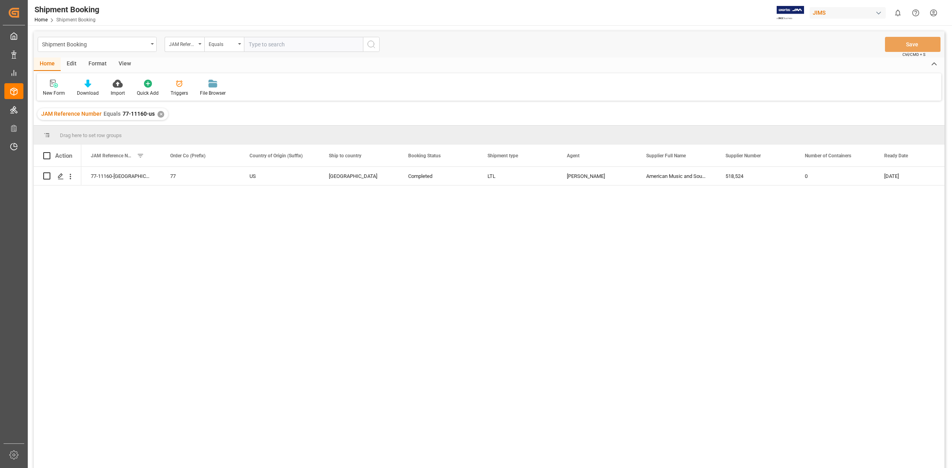
click at [160, 112] on div "✕" at bounding box center [160, 114] width 7 height 7
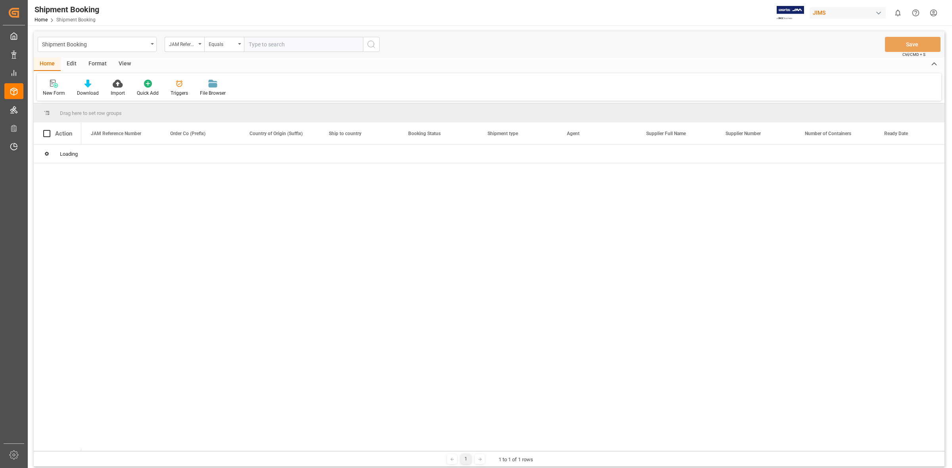
click at [258, 45] on input "text" at bounding box center [303, 44] width 119 height 15
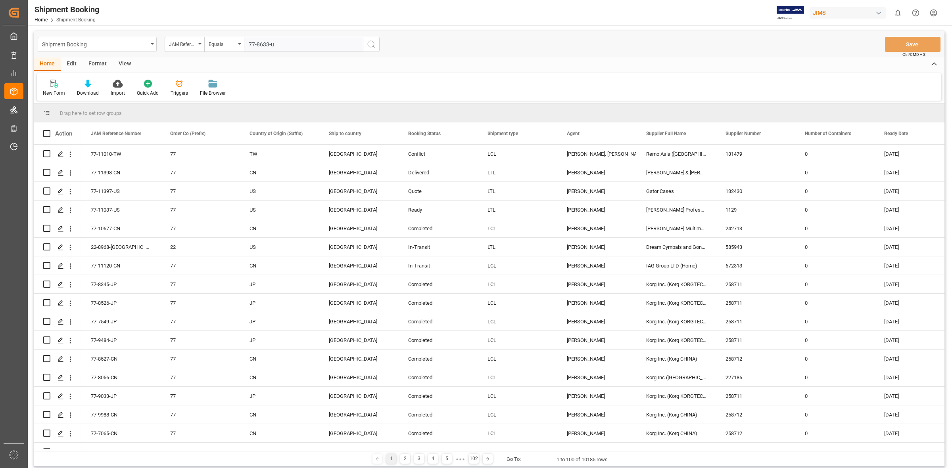
type input "77-8633-us"
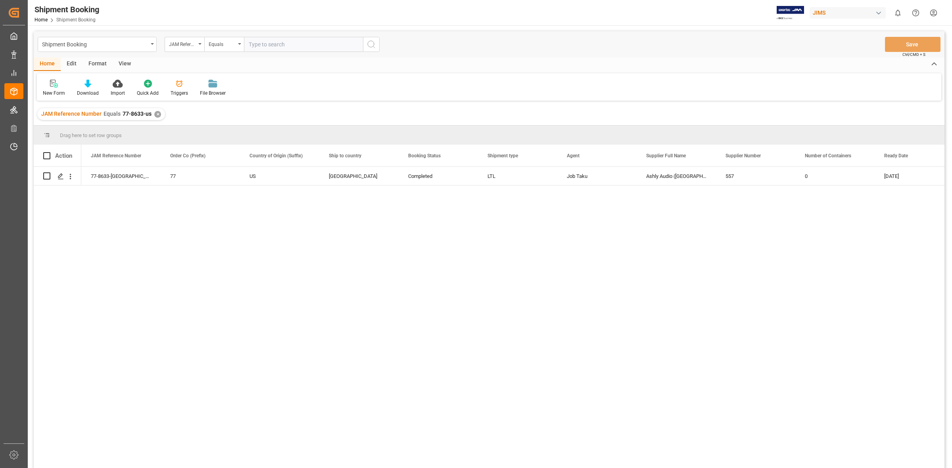
click at [284, 275] on div "77-8633-US 77 US Canada Completed LTL Job Taku Ashly Audio (Webster, NY) 557 0 …" at bounding box center [512, 320] width 863 height 307
click at [58, 173] on div "Press SPACE to select this row." at bounding box center [60, 176] width 12 height 15
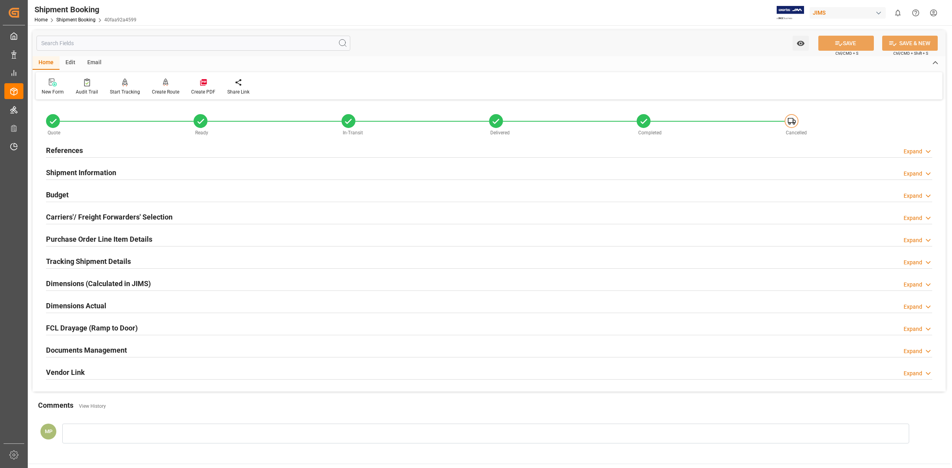
click at [925, 350] on icon at bounding box center [928, 351] width 8 height 8
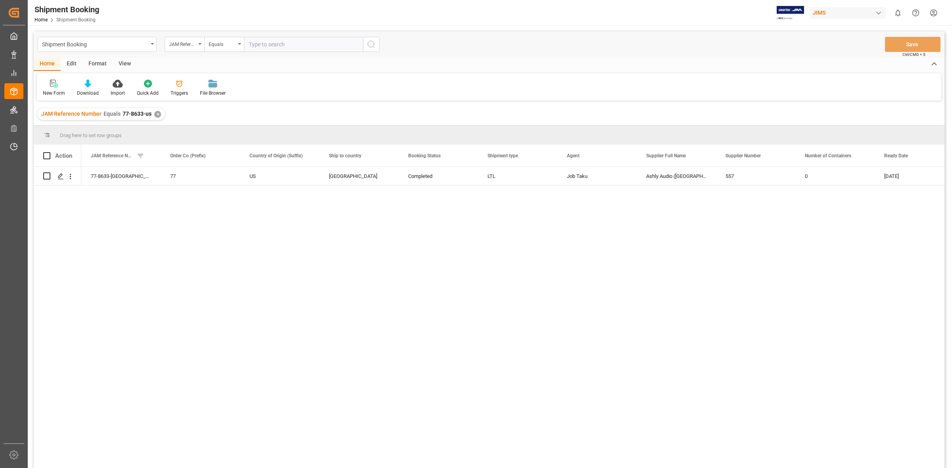
click at [157, 113] on div "✕" at bounding box center [157, 114] width 7 height 7
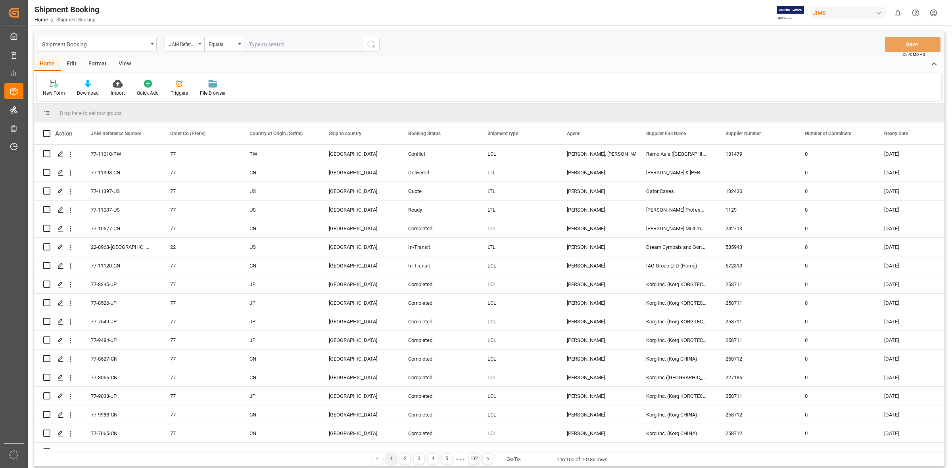
click at [268, 46] on input "text" at bounding box center [303, 44] width 119 height 15
type input "77-10804-us"
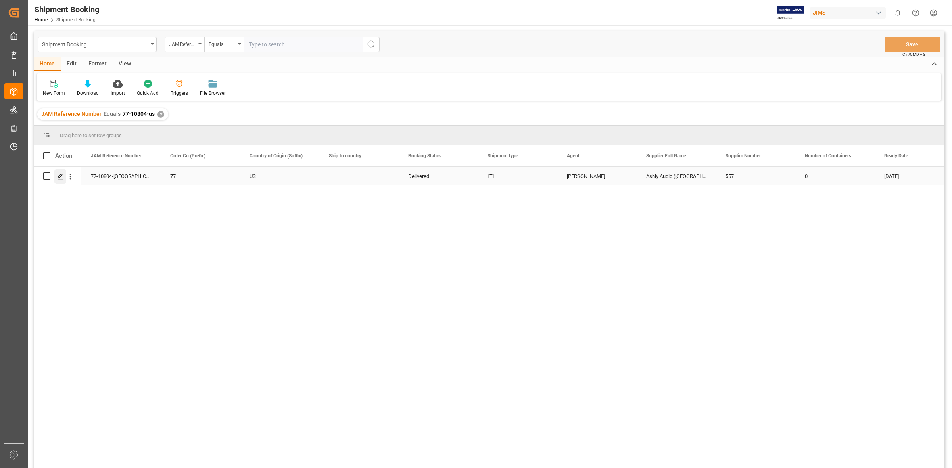
click at [54, 176] on div "Press SPACE to select this row." at bounding box center [60, 176] width 12 height 15
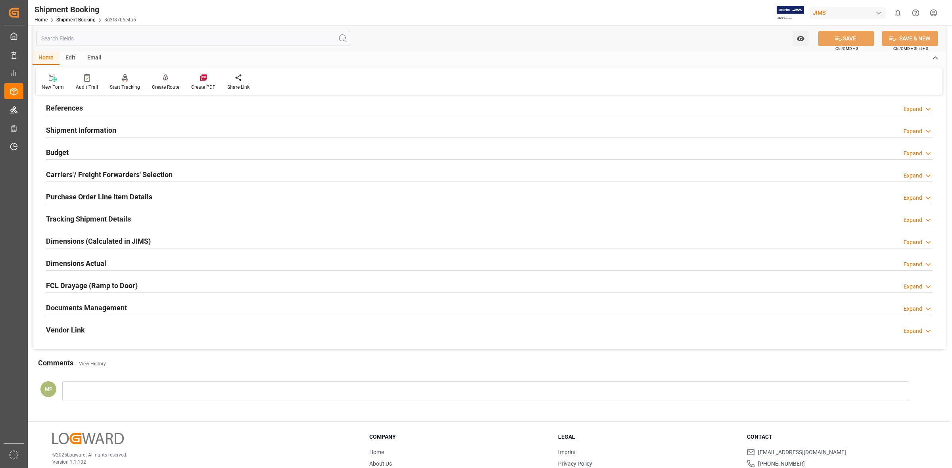
scroll to position [86, 0]
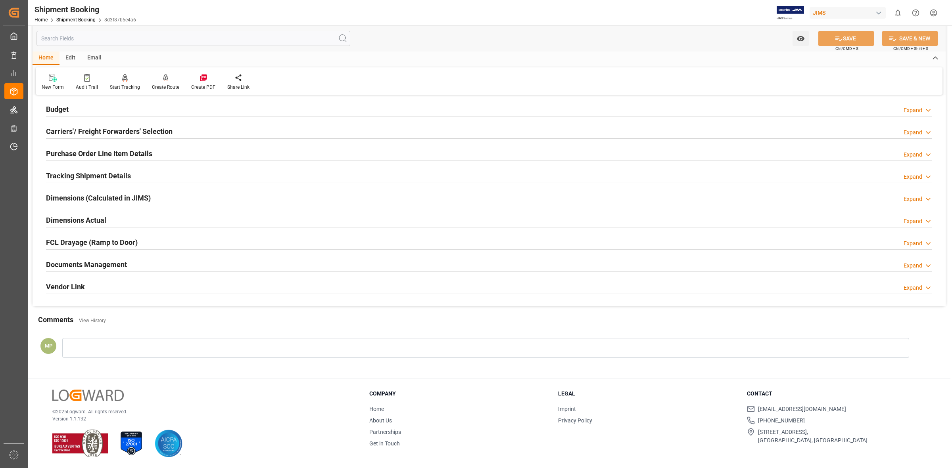
click at [917, 261] on div "Documents Management Expand" at bounding box center [489, 264] width 886 height 15
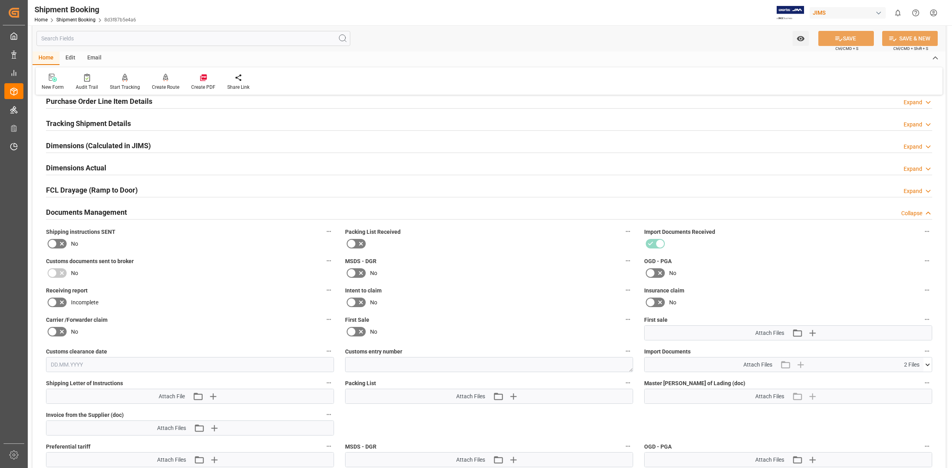
scroll to position [234, 0]
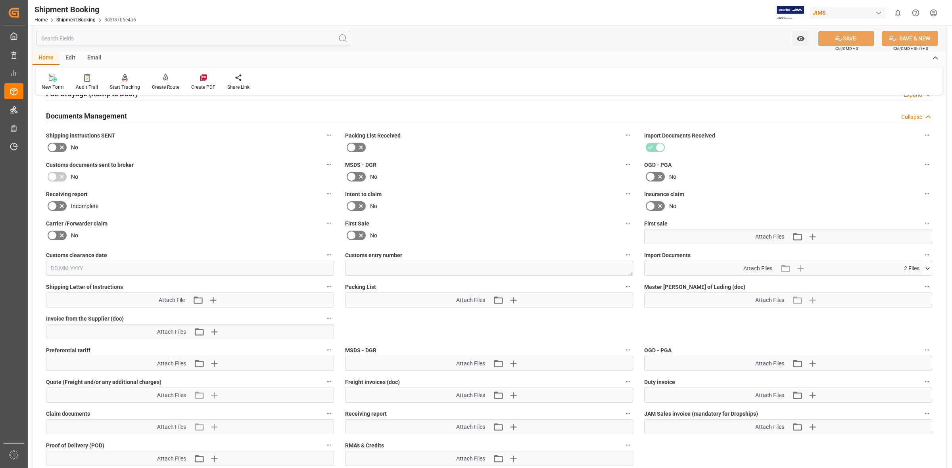
click at [928, 267] on icon at bounding box center [927, 268] width 4 height 2
click at [906, 292] on icon at bounding box center [906, 292] width 6 height 6
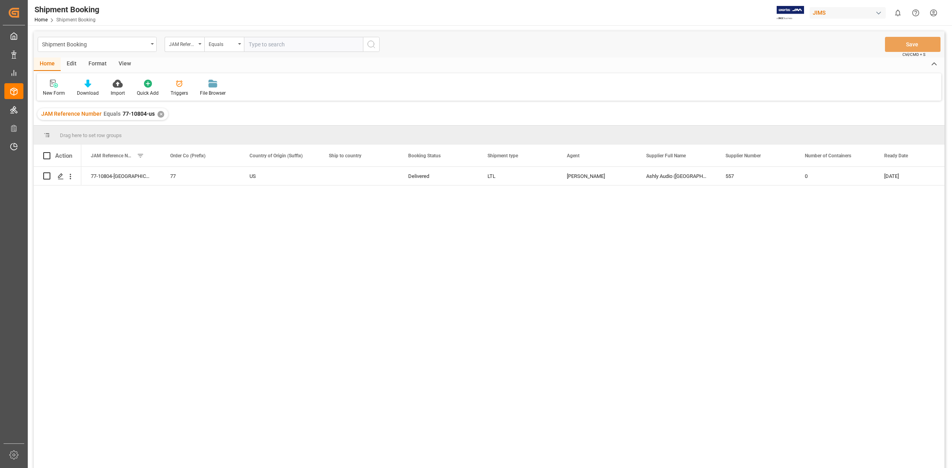
click at [161, 115] on div "✕" at bounding box center [160, 114] width 7 height 7
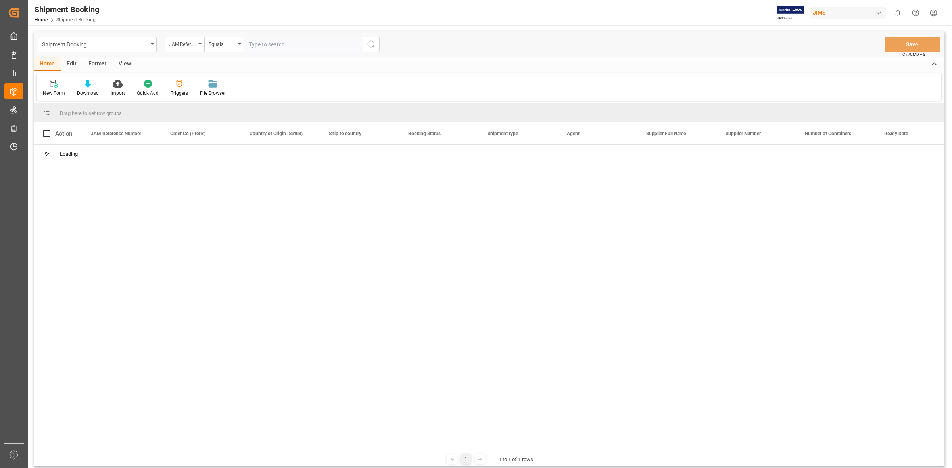
click at [263, 46] on input "text" at bounding box center [303, 44] width 119 height 15
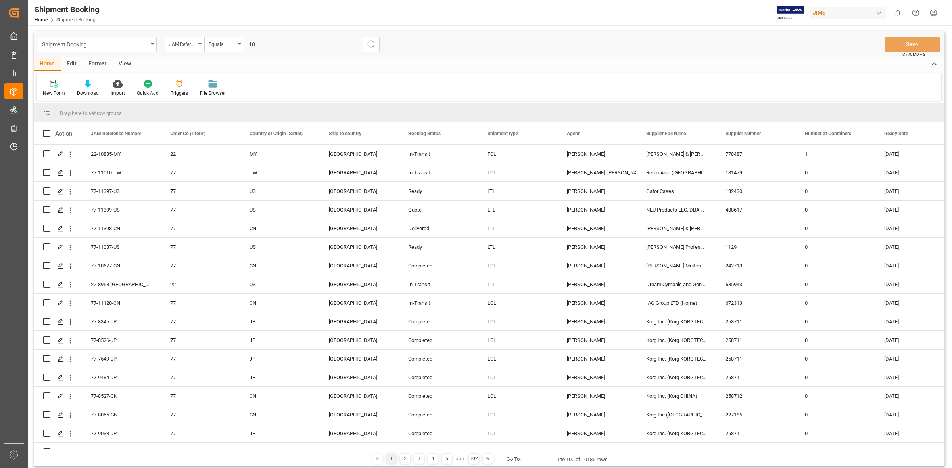
type input "1"
type input "77-10396-us"
click at [371, 45] on icon "search button" at bounding box center [371, 45] width 10 height 10
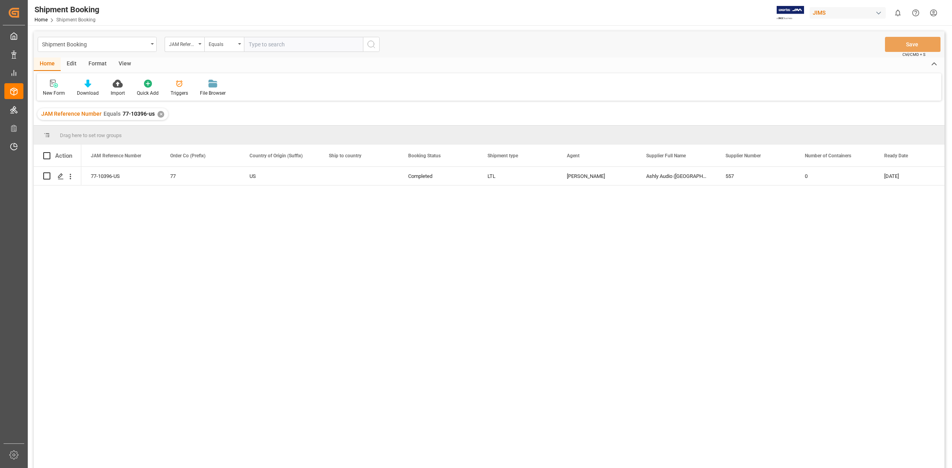
click at [253, 276] on div "77-10396-US 77 US Completed LTL Jacques Denis Ashly Audio (Webster, NY) 557 0 0…" at bounding box center [512, 320] width 863 height 307
click at [62, 176] on icon "Press SPACE to select this row." at bounding box center [61, 176] width 6 height 6
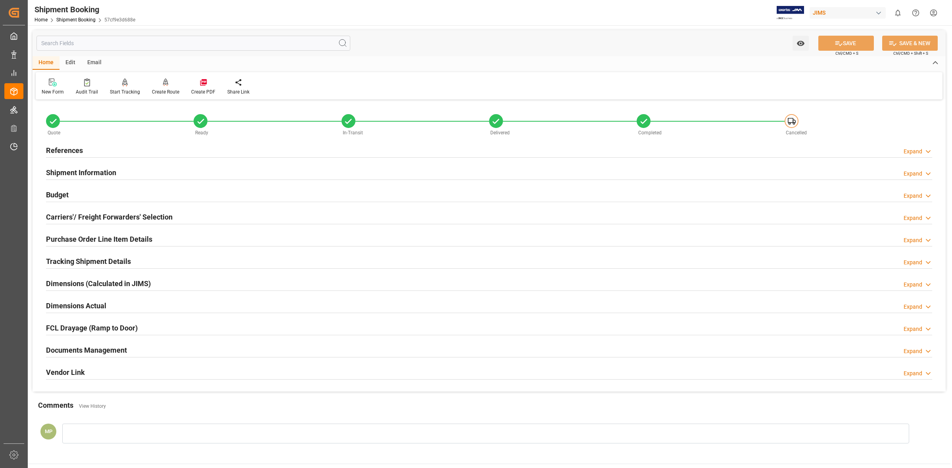
click at [903, 350] on div "Documents Management Expand" at bounding box center [489, 349] width 886 height 15
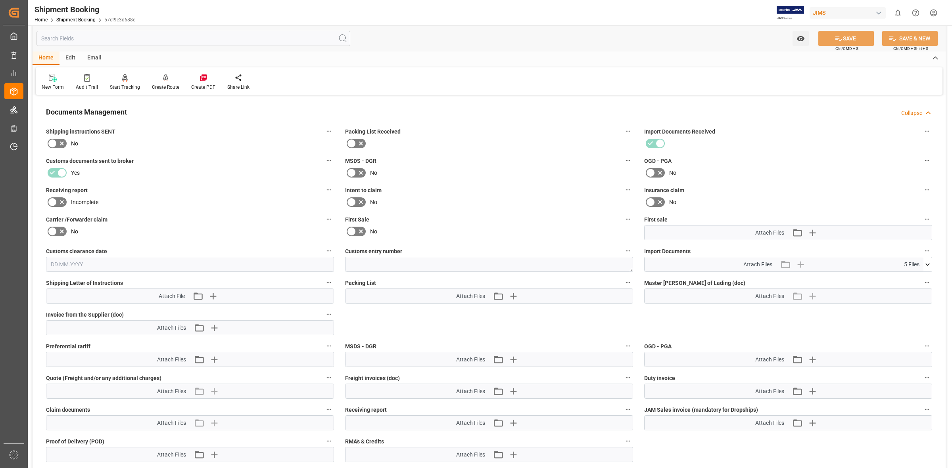
scroll to position [248, 0]
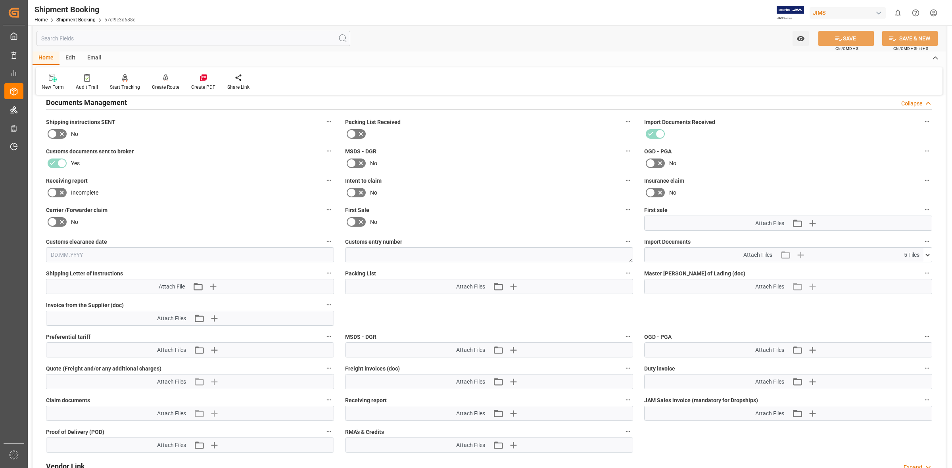
click at [925, 251] on icon at bounding box center [927, 255] width 8 height 8
click at [907, 303] on icon at bounding box center [906, 303] width 8 height 8
click at [905, 268] on icon at bounding box center [906, 270] width 8 height 8
click at [907, 302] on icon at bounding box center [906, 303] width 6 height 6
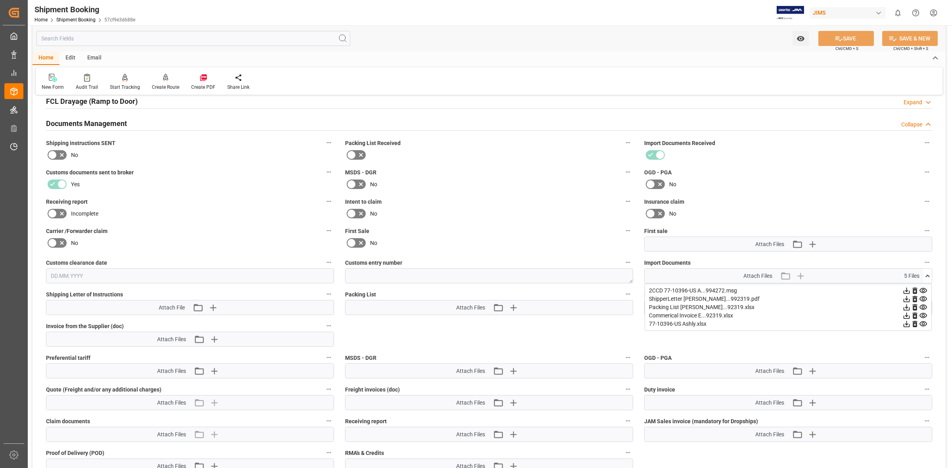
scroll to position [226, 0]
click at [903, 314] on icon at bounding box center [906, 316] width 8 height 8
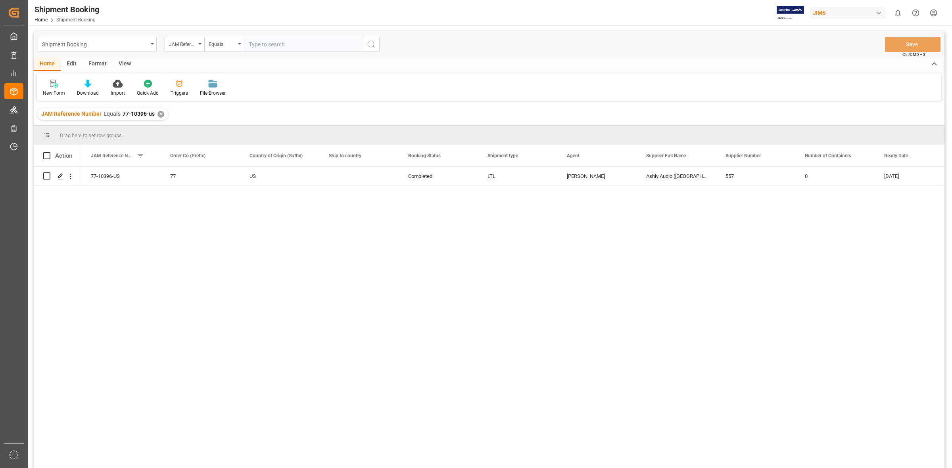
click at [159, 113] on div "✕" at bounding box center [160, 114] width 7 height 7
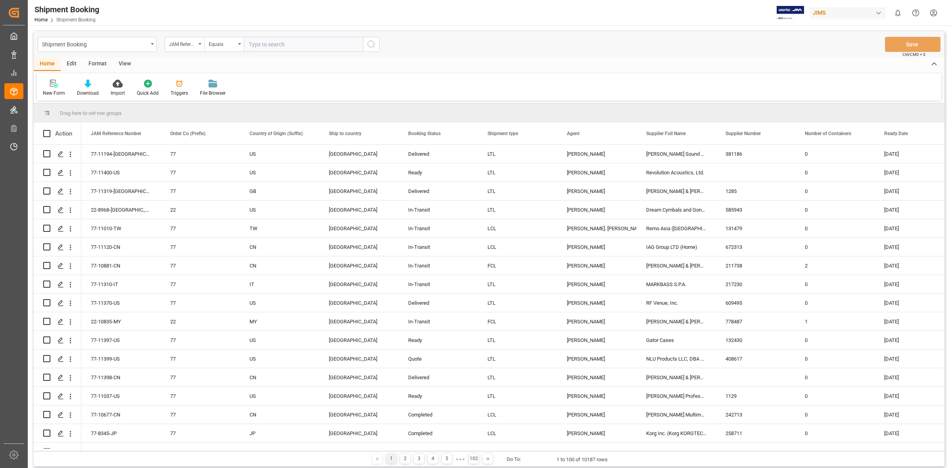
click at [258, 46] on input "text" at bounding box center [303, 44] width 119 height 15
click at [269, 41] on input "77-" at bounding box center [303, 44] width 119 height 15
click at [296, 42] on input "77-10873-" at bounding box center [303, 44] width 119 height 15
type input "77-10873-GB"
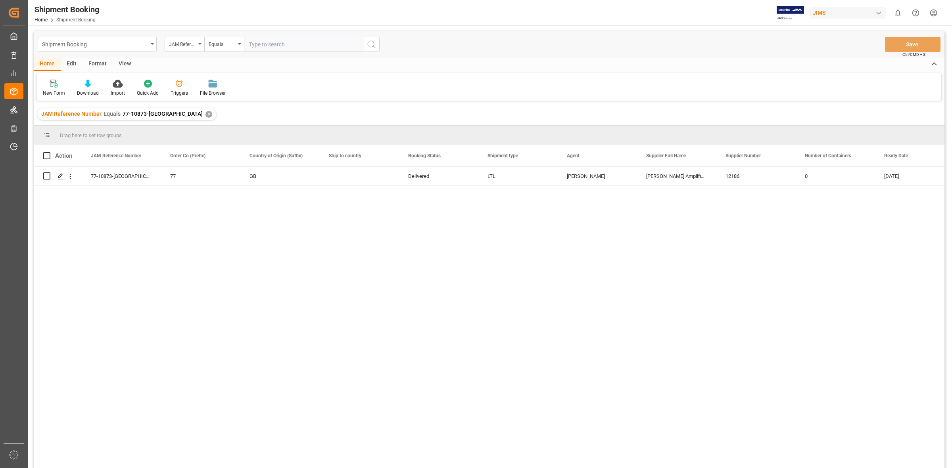
drag, startPoint x: 160, startPoint y: 250, endPoint x: 92, endPoint y: 207, distance: 80.5
click at [155, 243] on div "77-10873-GB 77 GB Delivered LTL Jacques Denis Marshall Amplification plc (GBP) …" at bounding box center [512, 320] width 863 height 307
click at [63, 177] on icon "Press SPACE to select this row." at bounding box center [61, 176] width 6 height 6
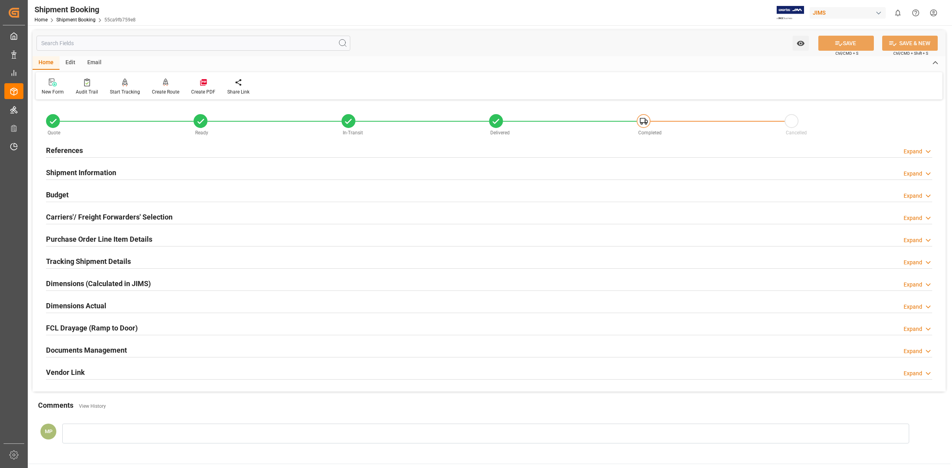
click at [922, 347] on div "Expand" at bounding box center [917, 351] width 29 height 8
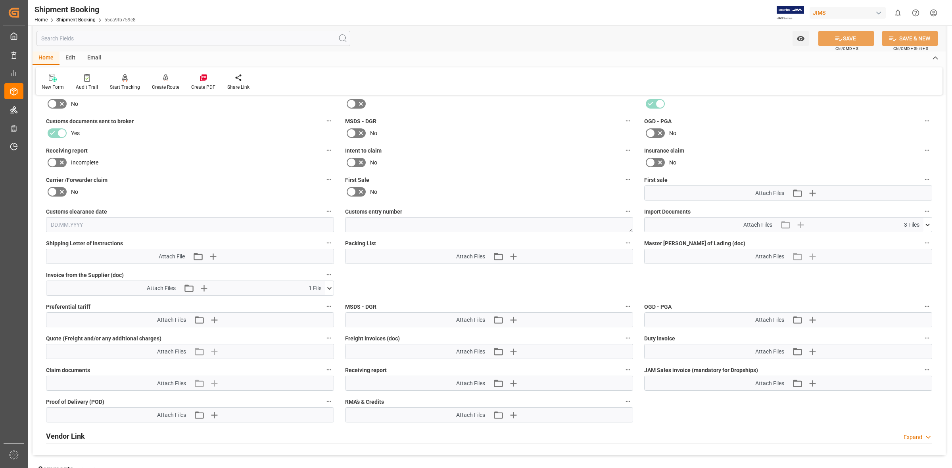
scroll to position [297, 0]
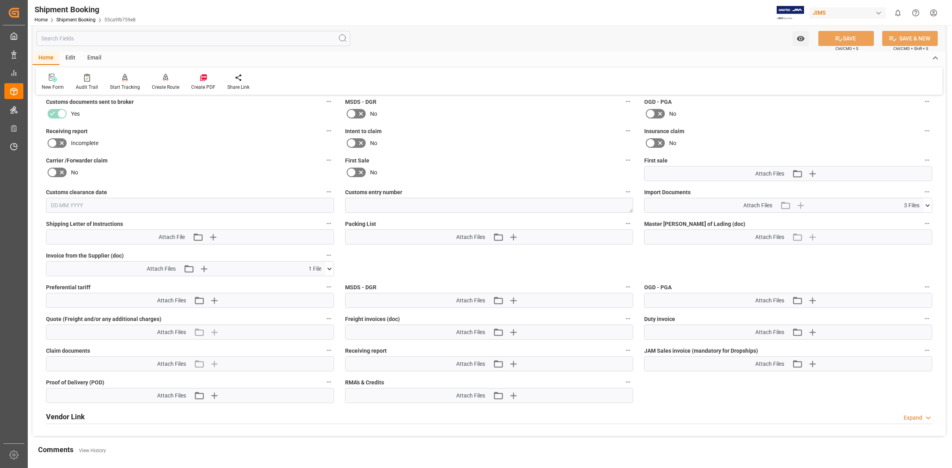
click at [326, 263] on button at bounding box center [329, 269] width 8 height 14
click at [309, 284] on icon at bounding box center [308, 284] width 6 height 6
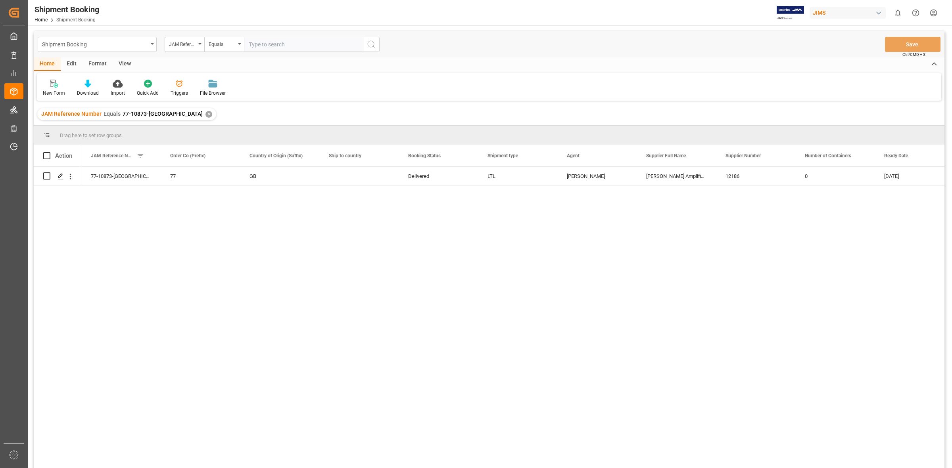
click at [273, 46] on input "text" at bounding box center [303, 44] width 119 height 15
click at [205, 114] on div "✕" at bounding box center [208, 114] width 7 height 7
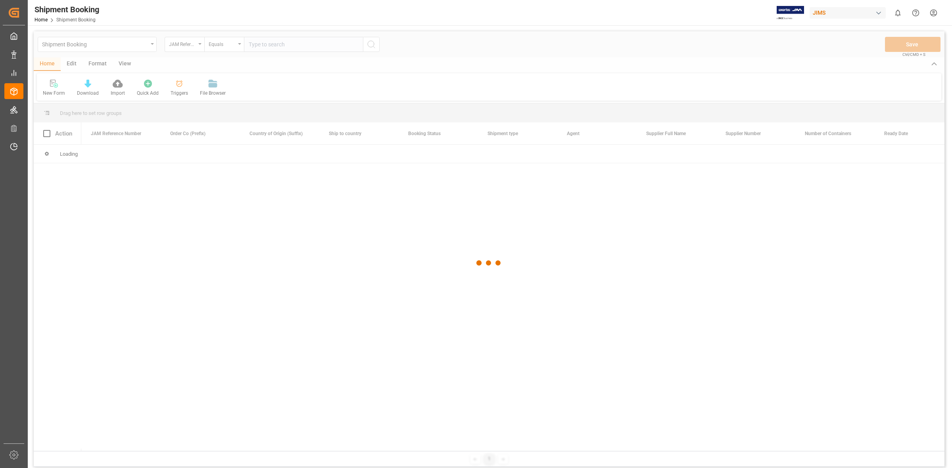
click at [260, 46] on div at bounding box center [489, 263] width 911 height 464
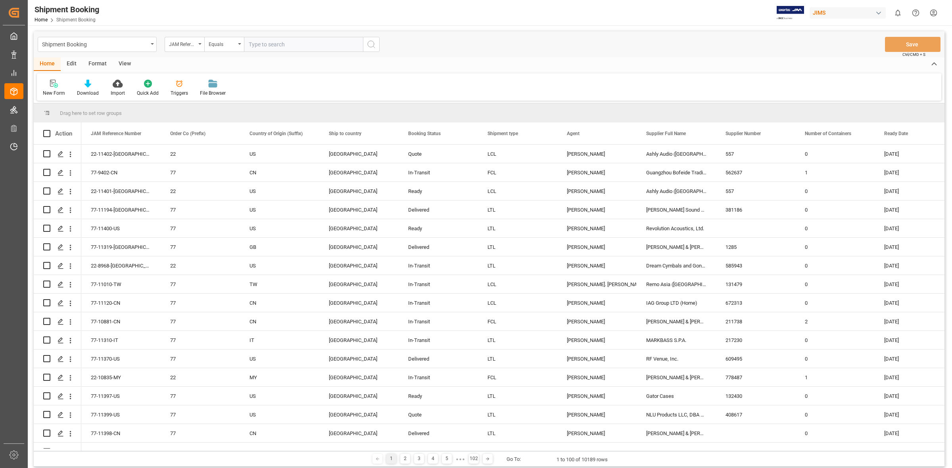
click at [278, 44] on input "text" at bounding box center [303, 44] width 119 height 15
type input "77-10977-US"
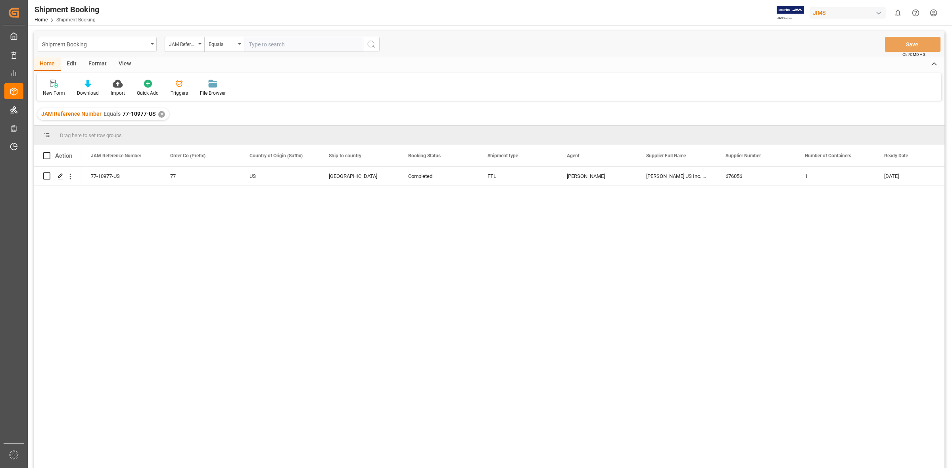
click at [233, 237] on div "77-10977-US 77 US Canada Completed FTL Catherine Danielson Marshall US Inc. (Zo…" at bounding box center [512, 320] width 863 height 307
click at [56, 176] on div "Press SPACE to select this row." at bounding box center [60, 176] width 12 height 15
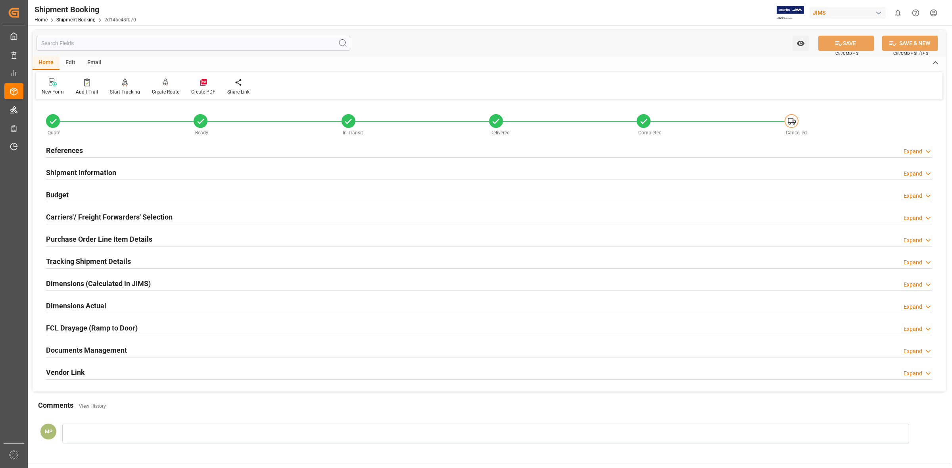
click at [909, 353] on div "Expand" at bounding box center [912, 351] width 19 height 8
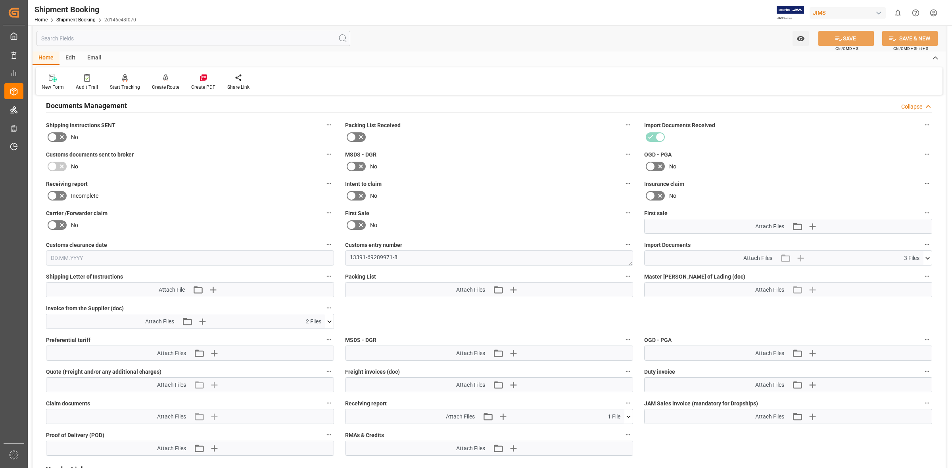
scroll to position [248, 0]
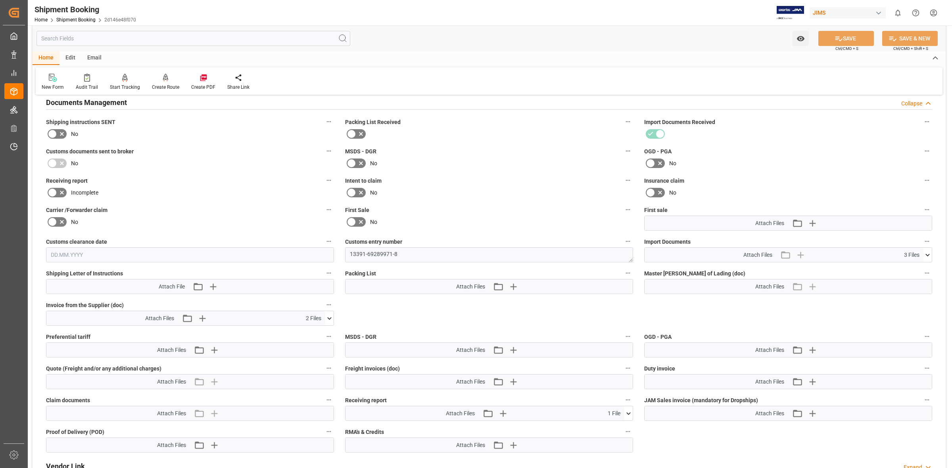
click at [325, 318] on icon at bounding box center [329, 319] width 8 height 8
click at [305, 340] on icon at bounding box center [308, 342] width 8 height 8
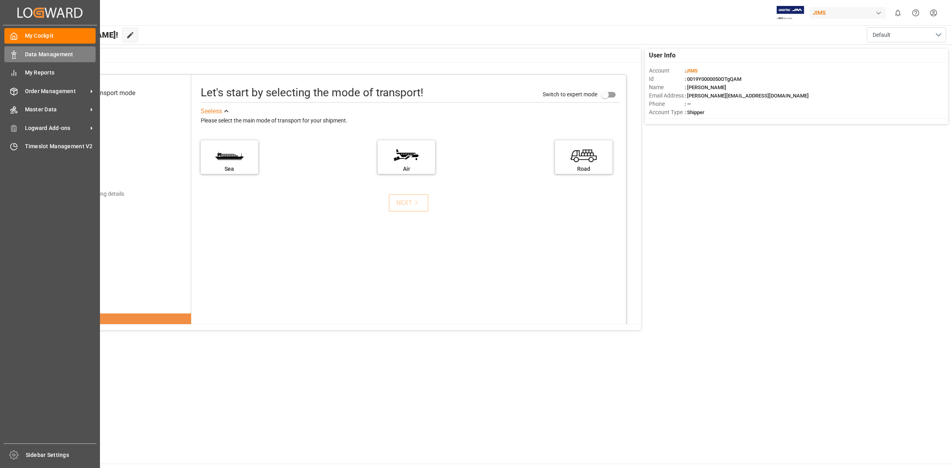
click at [28, 52] on span "Data Management" at bounding box center [60, 54] width 71 height 8
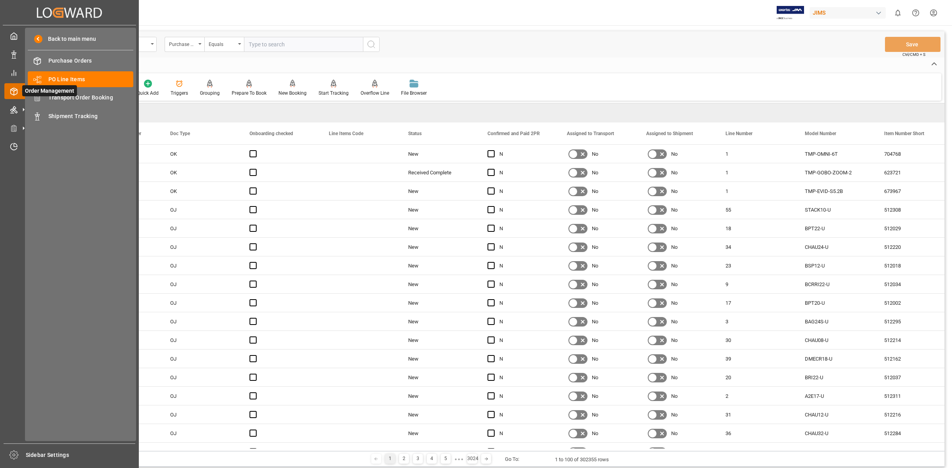
click at [7, 94] on div at bounding box center [10, 91] width 13 height 8
click at [69, 98] on span "Transport Order Booking" at bounding box center [90, 98] width 85 height 8
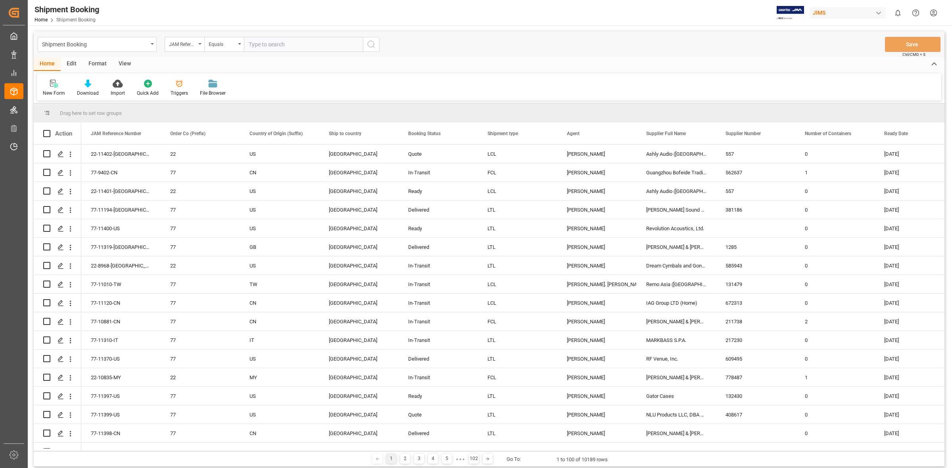
click at [286, 46] on input "text" at bounding box center [303, 44] width 119 height 15
type input "77-10342-CN"
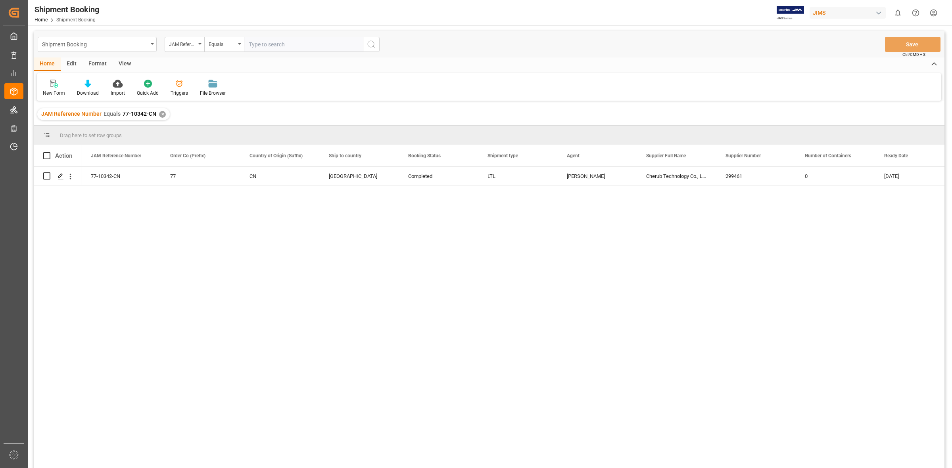
click at [206, 246] on div "77-10342-CN 77 CN Canada Completed LTL [PERSON_NAME] Technology Co., Ltd. 29946…" at bounding box center [512, 320] width 863 height 307
click at [60, 174] on icon "Press SPACE to select this row." at bounding box center [61, 176] width 6 height 6
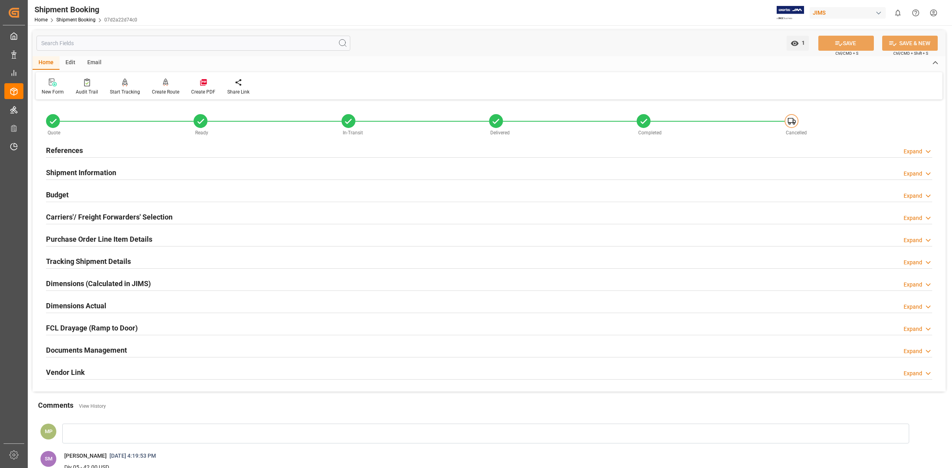
click at [909, 353] on div "Expand" at bounding box center [912, 351] width 19 height 8
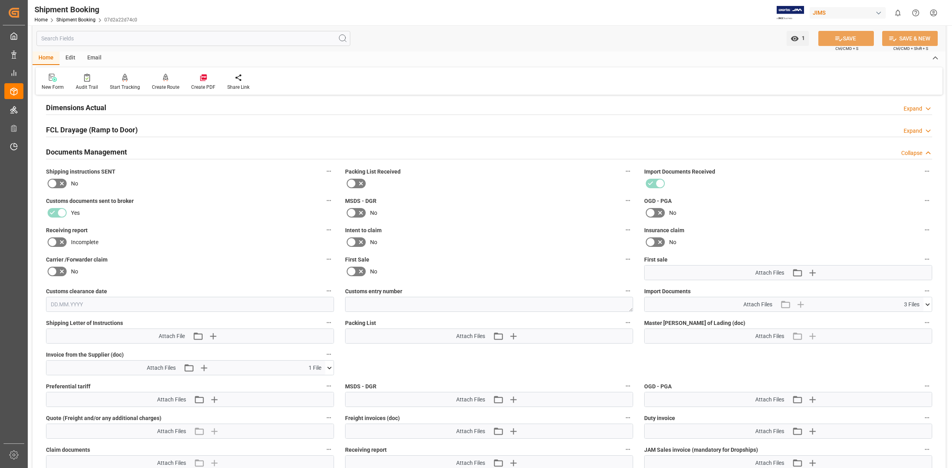
scroll to position [347, 0]
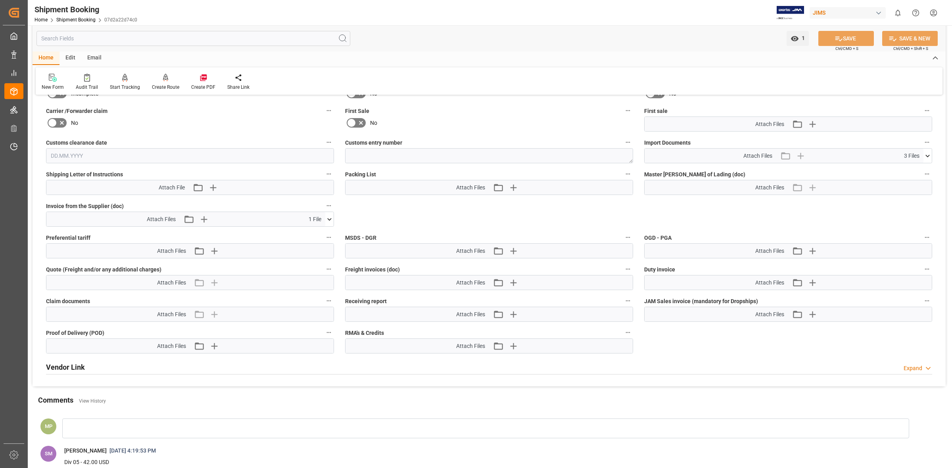
click at [329, 218] on icon at bounding box center [329, 219] width 8 height 8
click at [307, 233] on icon at bounding box center [308, 234] width 6 height 6
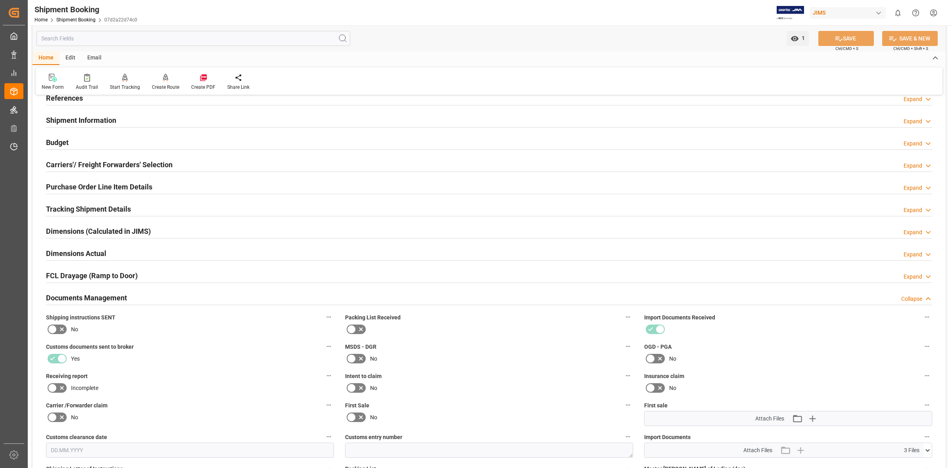
scroll to position [50, 0]
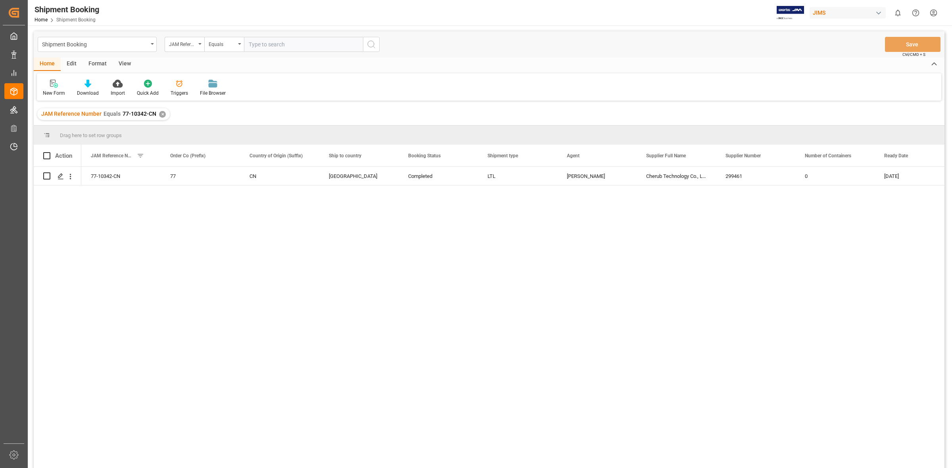
click at [264, 45] on input "text" at bounding box center [303, 44] width 119 height 15
click at [159, 113] on div "✕" at bounding box center [162, 114] width 7 height 7
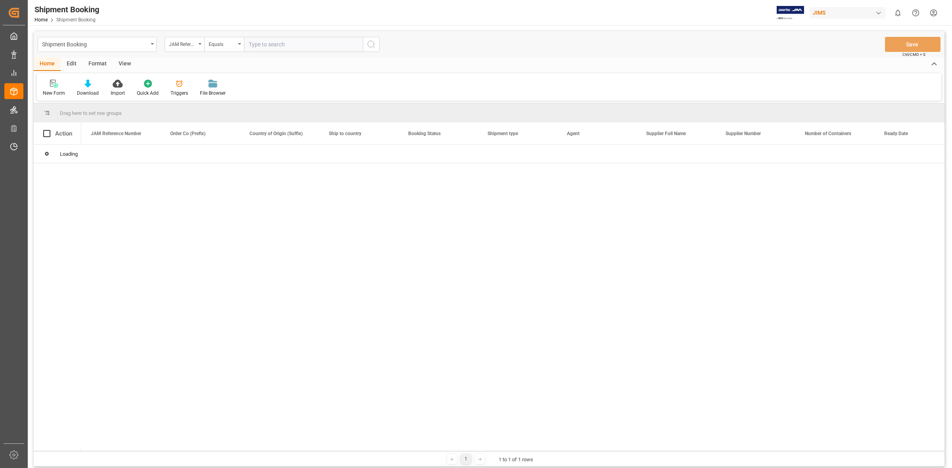
click at [256, 46] on input "text" at bounding box center [303, 44] width 119 height 15
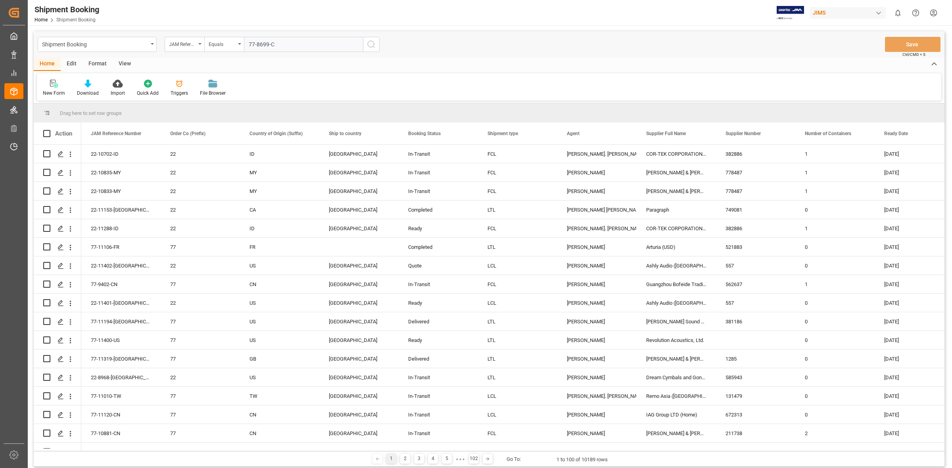
type input "77-8699-CN"
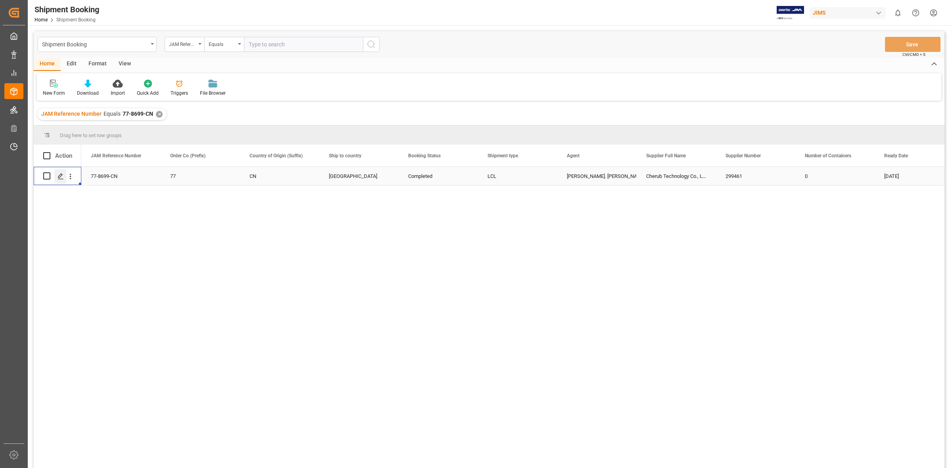
click at [58, 175] on icon "Press SPACE to select this row." at bounding box center [61, 176] width 6 height 6
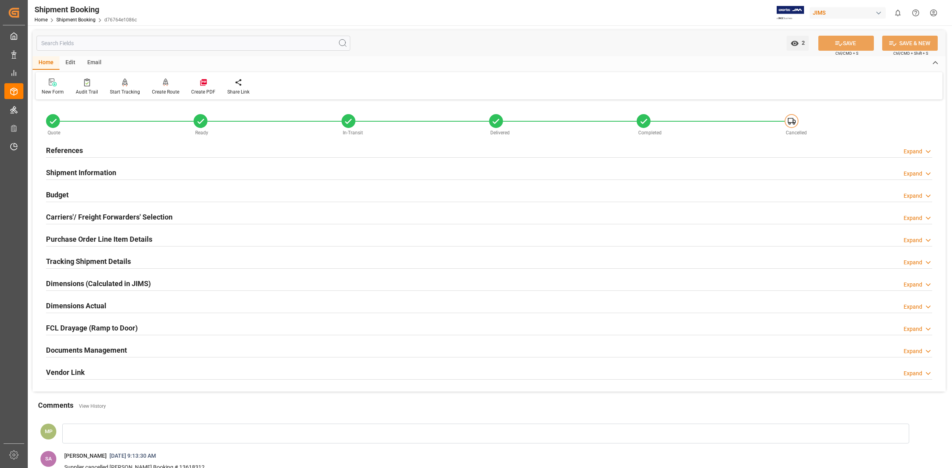
click at [909, 351] on div "Expand" at bounding box center [912, 351] width 19 height 8
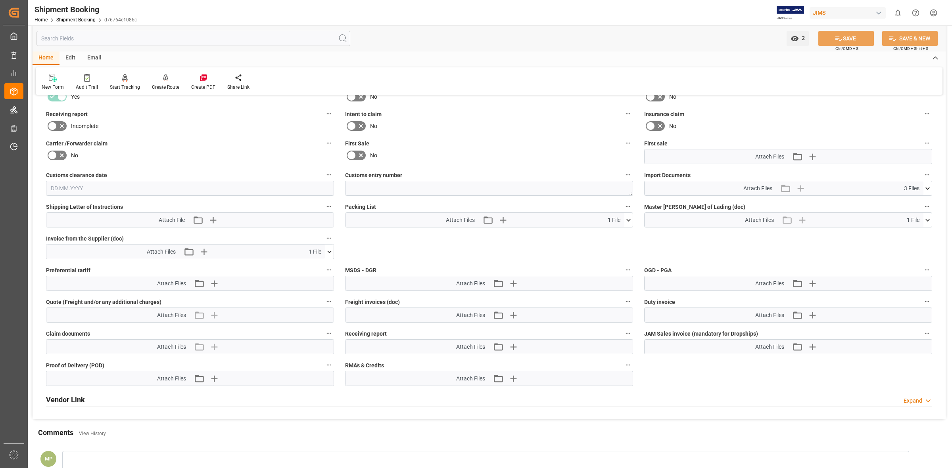
scroll to position [297, 0]
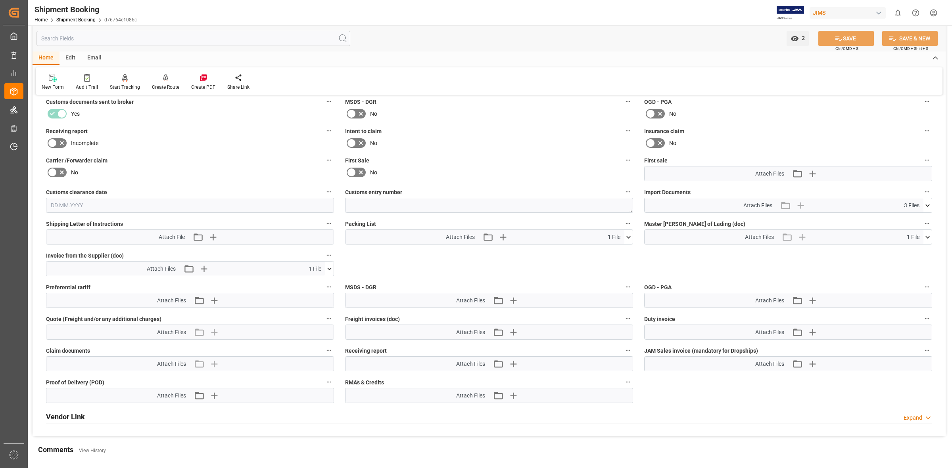
click at [325, 267] on icon at bounding box center [329, 269] width 8 height 8
click at [305, 285] on icon at bounding box center [308, 284] width 8 height 8
